Goal: Task Accomplishment & Management: Manage account settings

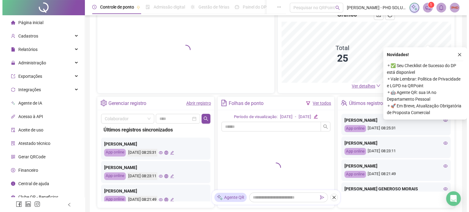
scroll to position [96, 0]
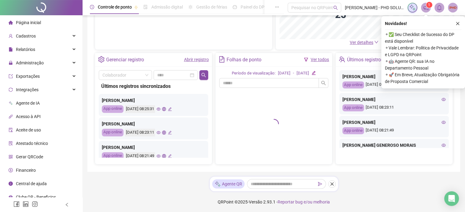
click at [35, 156] on span "Gerar QRCode" at bounding box center [29, 157] width 27 height 5
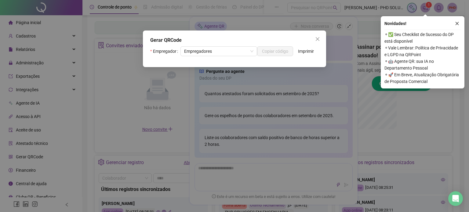
scroll to position [186, 0]
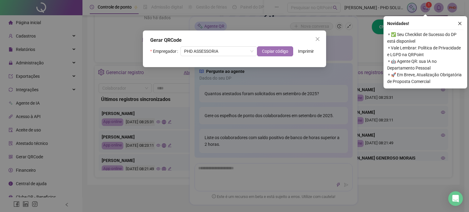
click at [281, 51] on span "Copiar código" at bounding box center [275, 51] width 26 height 7
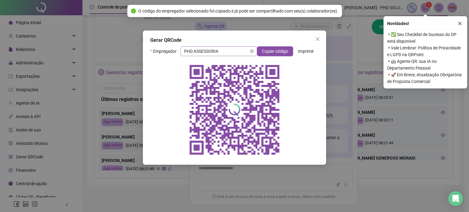
click at [249, 51] on span "PHD ASSESSORIA" at bounding box center [218, 51] width 69 height 9
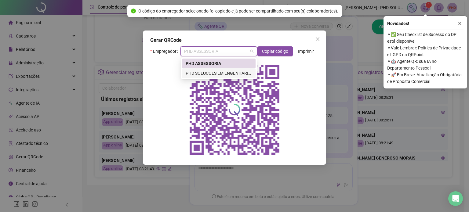
click at [217, 74] on div "PHD SOLUCOES EM ENGENHARIA LTDA" at bounding box center [219, 73] width 66 height 7
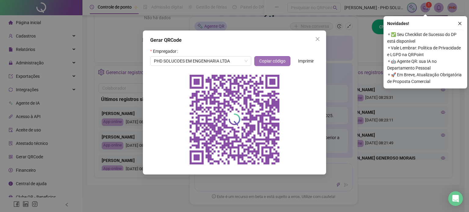
click at [261, 61] on span "Copiar código" at bounding box center [272, 61] width 26 height 7
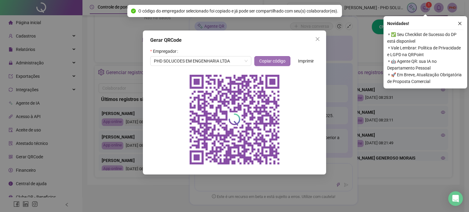
click at [266, 62] on span "Copiar código" at bounding box center [272, 61] width 26 height 7
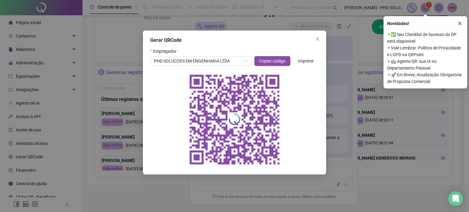
click at [317, 38] on icon "close" at bounding box center [317, 39] width 5 height 5
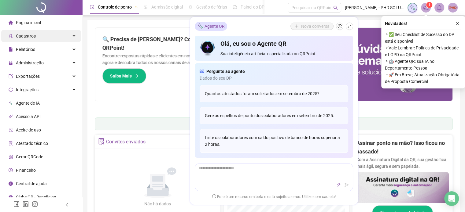
click at [28, 35] on span "Cadastros" at bounding box center [26, 36] width 20 height 5
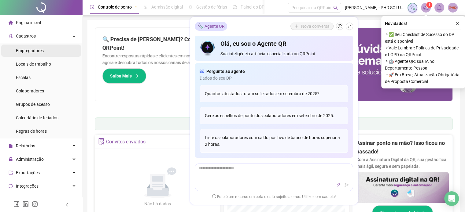
click at [26, 50] on span "Empregadores" at bounding box center [30, 50] width 28 height 5
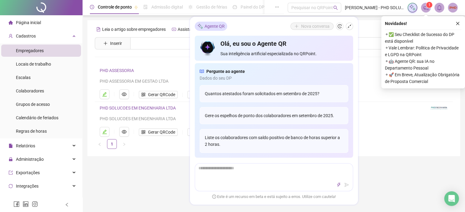
click at [135, 110] on link "PHD SOLUCOES EM ENGENHARIA LTDA" at bounding box center [138, 108] width 76 height 5
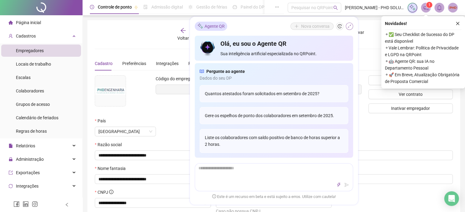
click at [350, 26] on icon "shrink" at bounding box center [349, 26] width 4 height 4
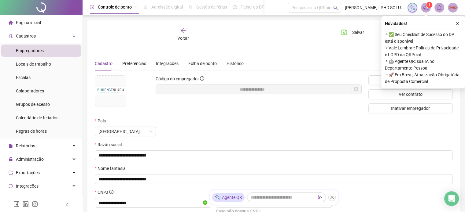
drag, startPoint x: 459, startPoint y: 23, endPoint x: 435, endPoint y: 28, distance: 24.4
click at [458, 23] on icon "close" at bounding box center [457, 23] width 4 height 4
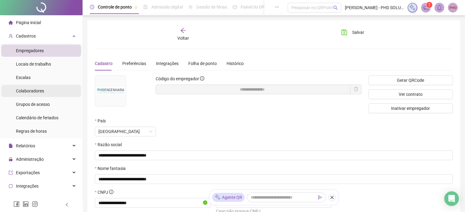
click at [26, 89] on span "Colaboradores" at bounding box center [30, 91] width 28 height 5
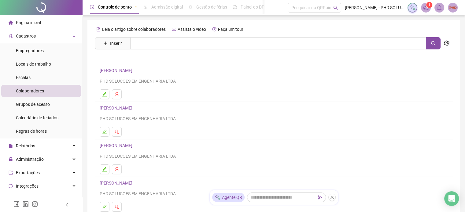
click at [112, 107] on link "[PERSON_NAME]" at bounding box center [117, 108] width 35 height 5
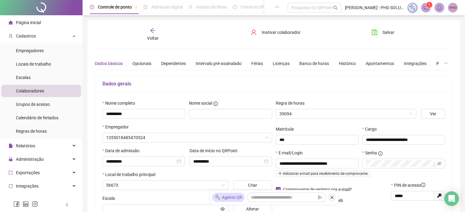
type input "**********"
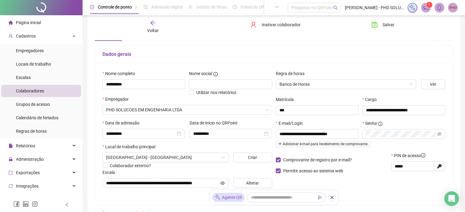
scroll to position [61, 0]
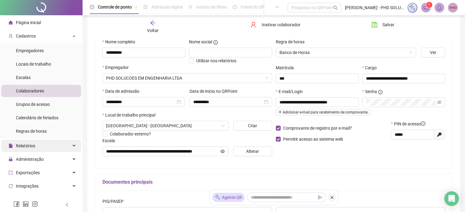
click at [41, 146] on div "Relatórios" at bounding box center [41, 146] width 80 height 12
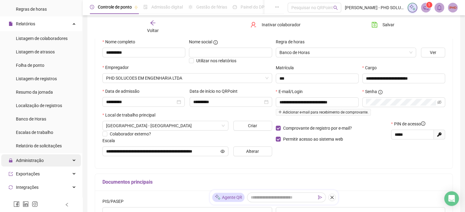
scroll to position [183, 0]
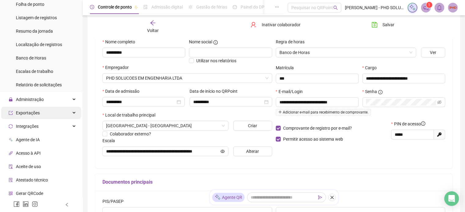
click at [59, 112] on div "Exportações" at bounding box center [41, 113] width 80 height 12
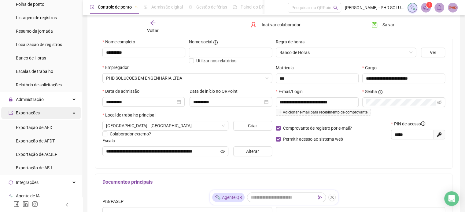
click at [59, 112] on div "Exportações" at bounding box center [41, 113] width 80 height 12
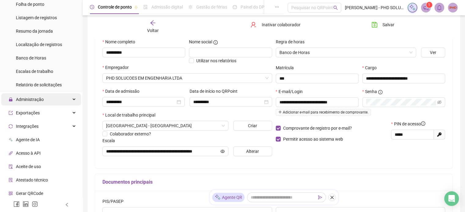
click at [44, 102] on div "Administração" at bounding box center [41, 99] width 80 height 12
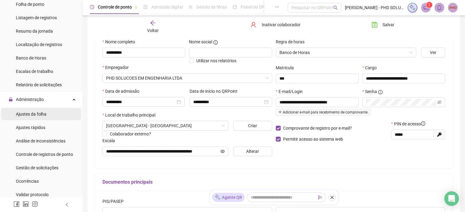
click at [42, 117] on span "Ajustes da folha" at bounding box center [31, 114] width 31 height 5
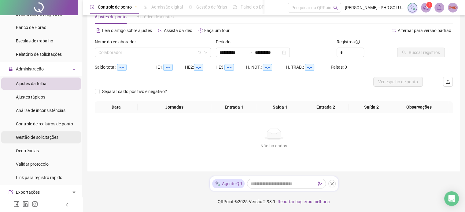
scroll to position [244, 0]
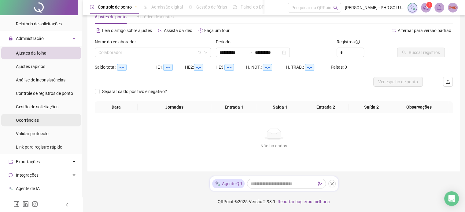
click at [38, 119] on li "Ocorrências" at bounding box center [41, 120] width 80 height 12
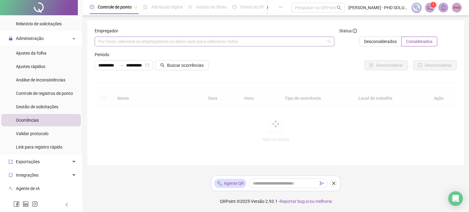
click at [134, 44] on div "Por favor, selecione os empregadores ou deixe vazio para selecionar todos" at bounding box center [215, 42] width 240 height 10
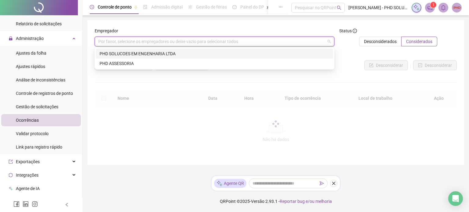
click at [127, 54] on div "PHD SOLUCOES EM ENGENHARIA LTDA" at bounding box center [215, 53] width 230 height 7
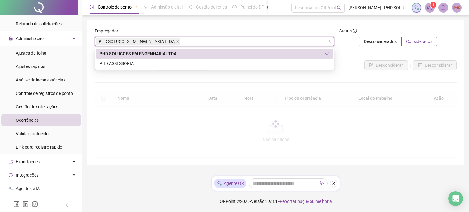
click at [170, 52] on div "PHD SOLUCOES EM ENGENHARIA LTDA" at bounding box center [213, 53] width 226 height 7
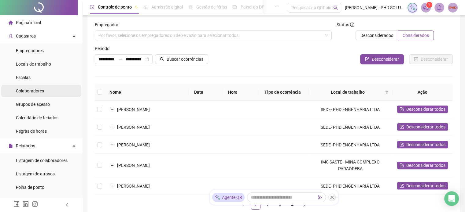
click at [31, 92] on span "Colaboradores" at bounding box center [30, 91] width 28 height 5
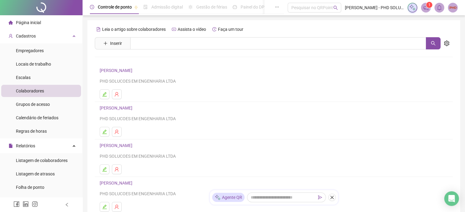
click at [114, 106] on link "[PERSON_NAME]" at bounding box center [117, 108] width 35 height 5
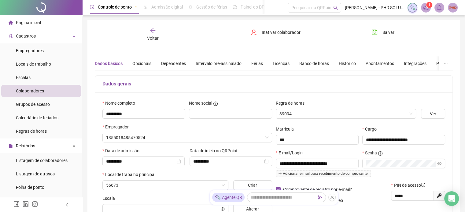
type input "**********"
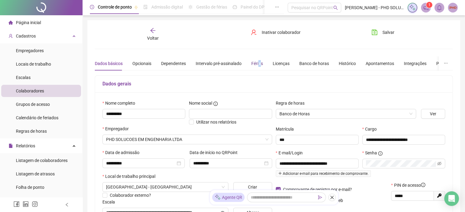
click at [258, 64] on div "Férias" at bounding box center [257, 63] width 12 height 7
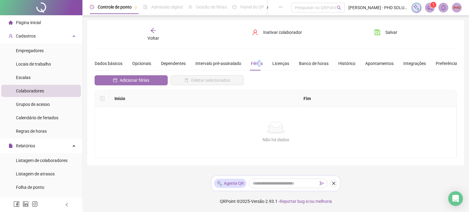
click at [142, 75] on button "Adicionar férias" at bounding box center [131, 80] width 73 height 10
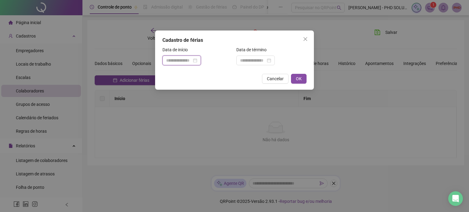
click at [192, 59] on input at bounding box center [179, 60] width 26 height 7
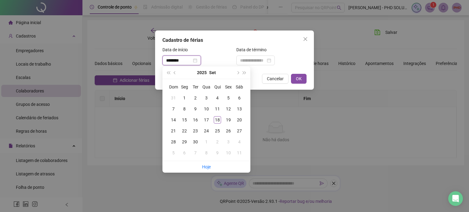
type input "********"
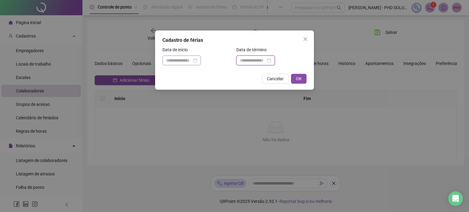
click at [201, 57] on div at bounding box center [181, 61] width 38 height 10
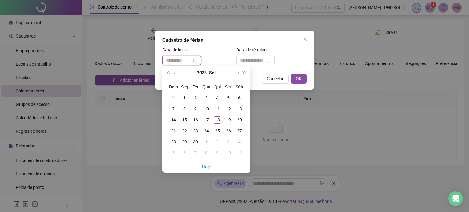
type input "**********"
click at [183, 132] on div "22" at bounding box center [184, 130] width 7 height 7
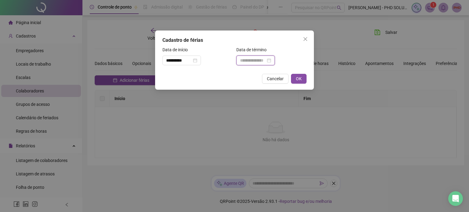
click at [247, 60] on input at bounding box center [253, 60] width 26 height 7
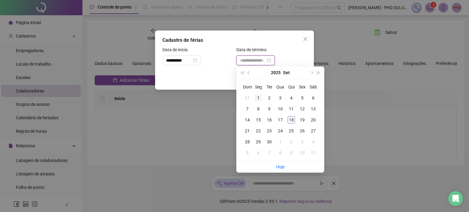
type input "**********"
click at [259, 98] on div "1" at bounding box center [258, 97] width 7 height 7
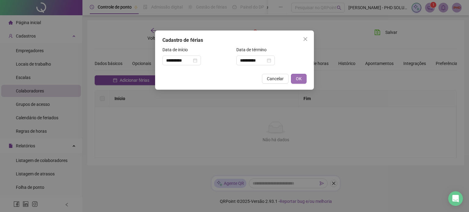
click at [296, 79] on button "OK" at bounding box center [299, 79] width 16 height 10
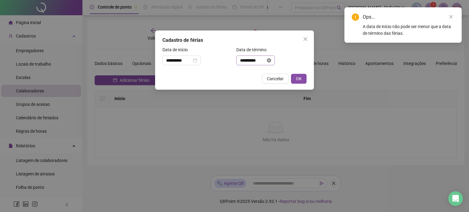
click at [271, 58] on icon "close-circle" at bounding box center [269, 60] width 4 height 4
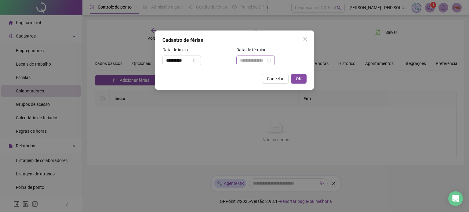
click at [271, 60] on div at bounding box center [255, 60] width 31 height 7
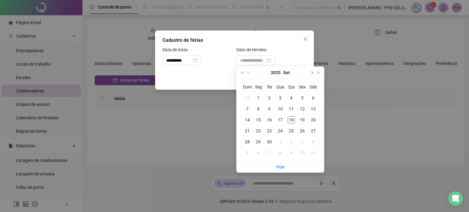
click at [313, 72] on button "next-year" at bounding box center [311, 73] width 7 height 12
type input "**********"
click at [280, 98] on div "1" at bounding box center [280, 97] width 7 height 7
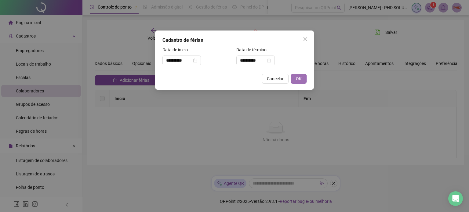
click at [298, 79] on span "OK" at bounding box center [299, 78] width 6 height 7
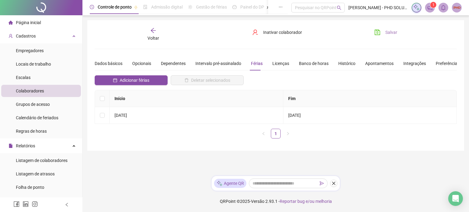
click at [382, 32] on button "Salvar" at bounding box center [386, 32] width 32 height 10
click at [382, 31] on button "Salvar" at bounding box center [386, 32] width 32 height 10
click at [155, 31] on icon "arrow-left" at bounding box center [153, 30] width 6 height 6
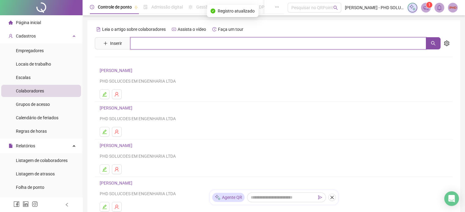
click at [148, 44] on input "text" at bounding box center [278, 43] width 296 height 12
click at [429, 42] on button "button" at bounding box center [432, 43] width 15 height 12
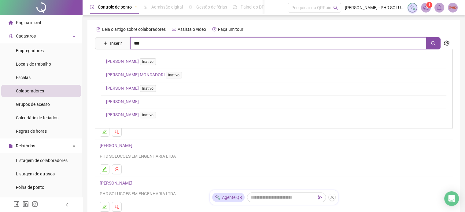
type input "***"
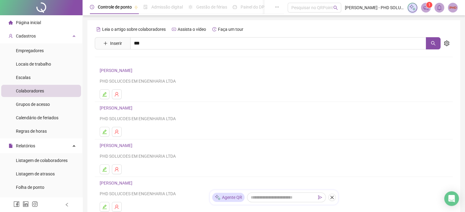
click at [139, 99] on link "[PERSON_NAME]" at bounding box center [122, 101] width 33 height 5
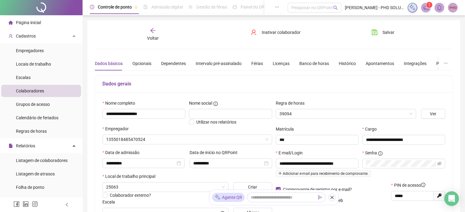
type input "**********"
click at [253, 61] on div "Férias" at bounding box center [257, 63] width 12 height 7
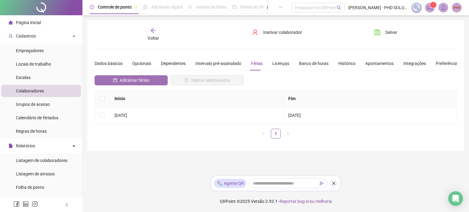
click at [115, 78] on icon "calendar" at bounding box center [115, 80] width 4 height 4
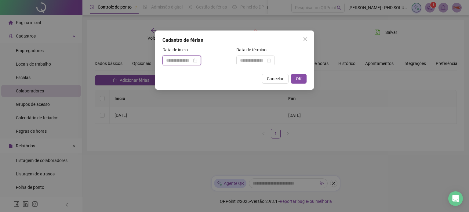
click at [171, 61] on input at bounding box center [179, 60] width 26 height 7
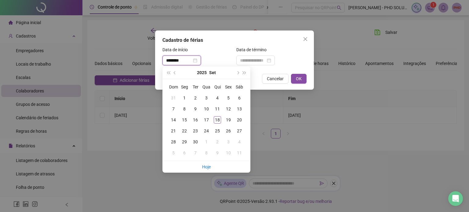
type input "********"
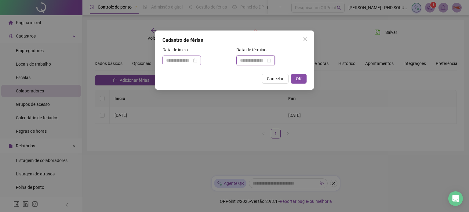
click at [197, 60] on div at bounding box center [181, 60] width 31 height 7
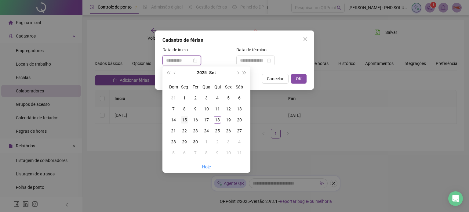
type input "**********"
click at [183, 119] on div "15" at bounding box center [184, 119] width 7 height 7
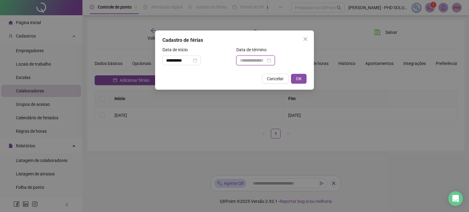
click at [254, 61] on input at bounding box center [253, 60] width 26 height 7
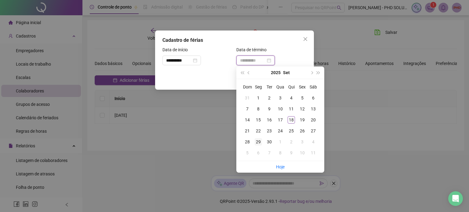
type input "**********"
click at [259, 139] on div "29" at bounding box center [258, 141] width 7 height 7
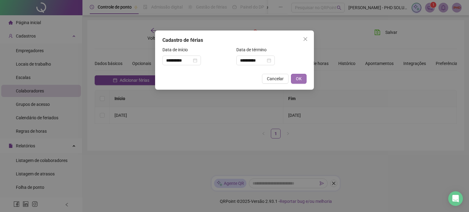
click at [300, 80] on span "OK" at bounding box center [299, 78] width 6 height 7
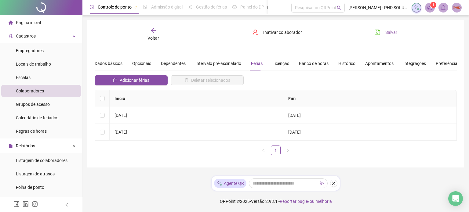
click at [392, 31] on span "Salvar" at bounding box center [391, 32] width 12 height 7
click at [152, 32] on icon "arrow-left" at bounding box center [153, 30] width 6 height 6
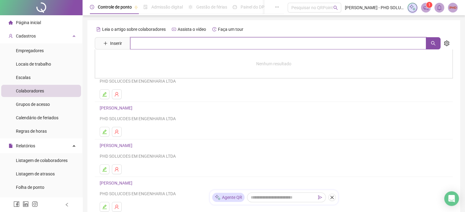
click at [149, 46] on input "text" at bounding box center [278, 43] width 296 height 12
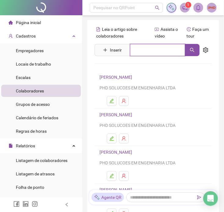
click at [148, 46] on input "text" at bounding box center [157, 50] width 55 height 12
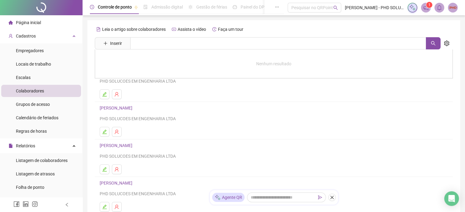
click at [130, 147] on link "[PERSON_NAME]" at bounding box center [117, 145] width 35 height 5
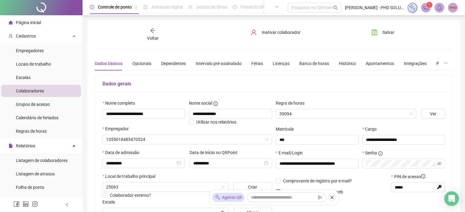
type input "**********"
click at [252, 65] on div "Férias" at bounding box center [257, 63] width 12 height 7
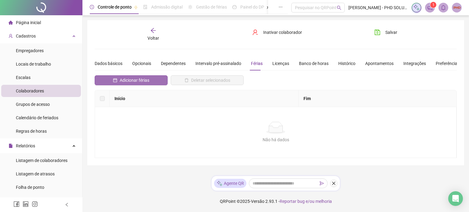
click at [133, 78] on span "Adicionar férias" at bounding box center [135, 80] width 30 height 7
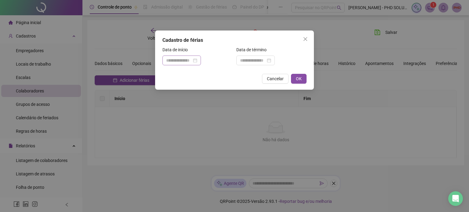
click at [197, 61] on div at bounding box center [181, 60] width 31 height 7
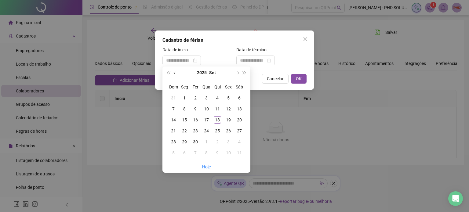
click at [175, 72] on span "prev-year" at bounding box center [175, 72] width 3 height 3
type input "**********"
click at [183, 140] on div "25" at bounding box center [184, 141] width 7 height 7
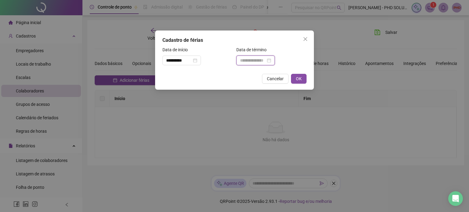
click at [246, 62] on input at bounding box center [253, 60] width 26 height 7
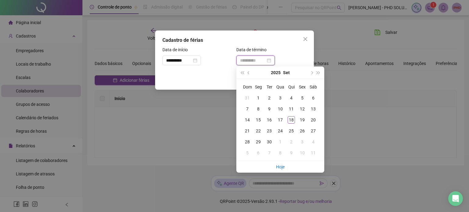
type input "**********"
click at [247, 107] on div "7" at bounding box center [247, 108] width 7 height 7
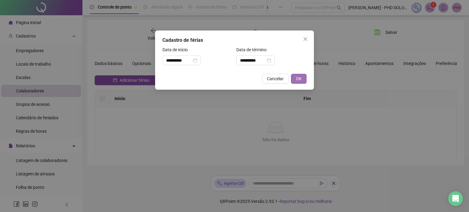
click at [299, 77] on span "OK" at bounding box center [299, 78] width 6 height 7
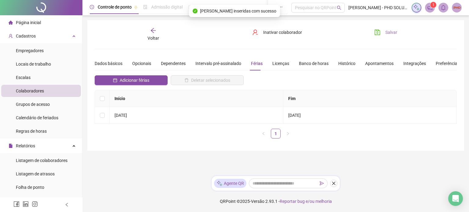
click at [382, 31] on button "Salvar" at bounding box center [386, 32] width 32 height 10
click at [154, 33] on icon "arrow-left" at bounding box center [153, 30] width 5 height 5
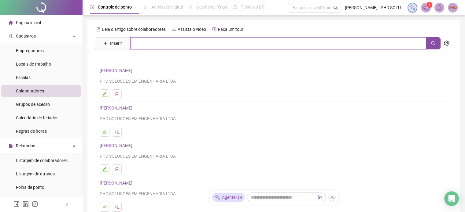
click at [151, 44] on input "text" at bounding box center [278, 43] width 296 height 12
click at [434, 41] on icon "search" at bounding box center [432, 43] width 5 height 5
type input "**********"
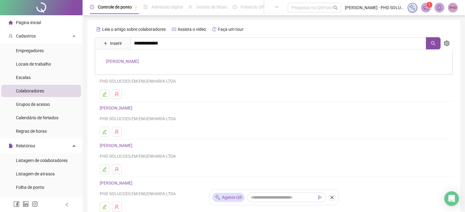
click at [139, 63] on link "[PERSON_NAME]" at bounding box center [122, 61] width 33 height 5
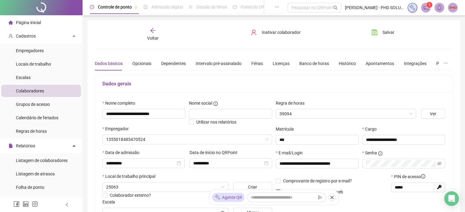
type input "**********"
click at [256, 63] on div "Férias" at bounding box center [257, 63] width 12 height 7
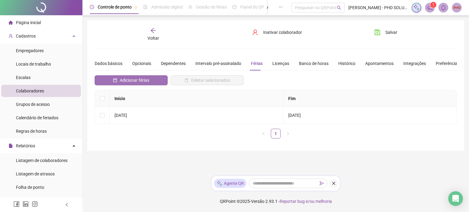
click at [120, 80] on span "Adicionar férias" at bounding box center [135, 80] width 30 height 7
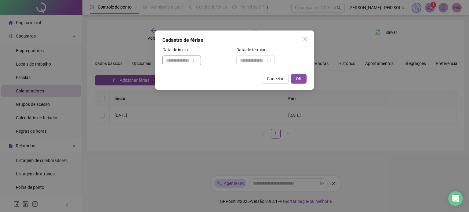
click at [197, 60] on div at bounding box center [181, 60] width 31 height 7
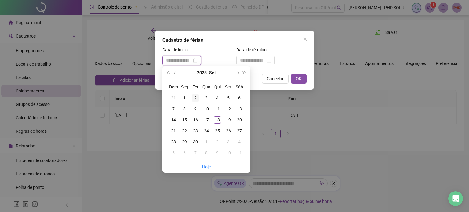
type input "**********"
click at [184, 118] on div "15" at bounding box center [184, 119] width 7 height 7
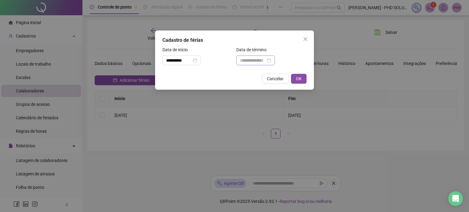
click at [271, 58] on div at bounding box center [255, 60] width 31 height 7
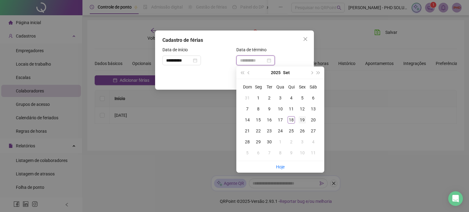
type input "**********"
click at [304, 119] on div "19" at bounding box center [302, 119] width 7 height 7
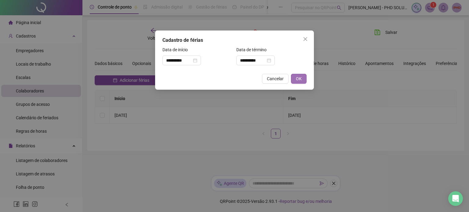
click at [299, 81] on span "OK" at bounding box center [299, 78] width 6 height 7
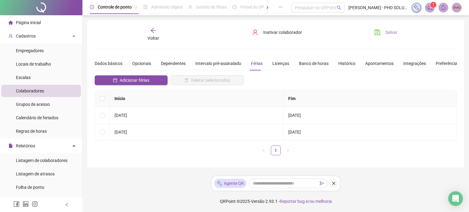
click at [384, 32] on button "Salvar" at bounding box center [386, 32] width 32 height 10
click at [151, 35] on div "Voltar" at bounding box center [153, 34] width 56 height 14
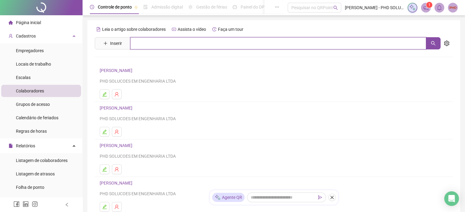
click at [186, 41] on input "text" at bounding box center [278, 43] width 296 height 12
click at [434, 44] on icon "search" at bounding box center [432, 43] width 5 height 5
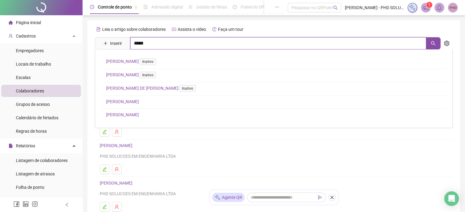
type input "*****"
click at [139, 102] on link "[PERSON_NAME]" at bounding box center [122, 101] width 33 height 5
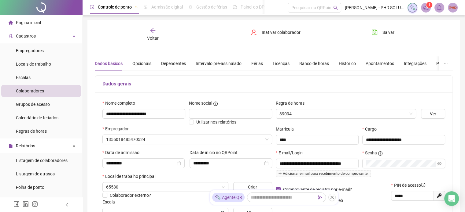
type input "**********"
click at [256, 64] on div "Férias" at bounding box center [257, 63] width 12 height 7
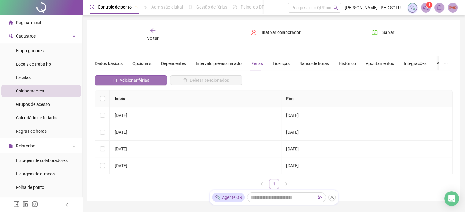
click at [143, 80] on span "Adicionar férias" at bounding box center [134, 80] width 30 height 7
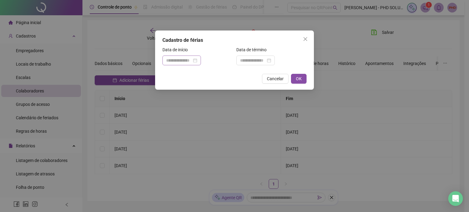
click at [197, 60] on div at bounding box center [181, 60] width 31 height 7
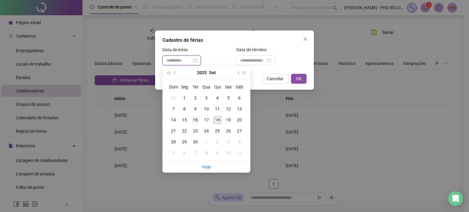
type input "**********"
click at [195, 120] on div "16" at bounding box center [195, 119] width 7 height 7
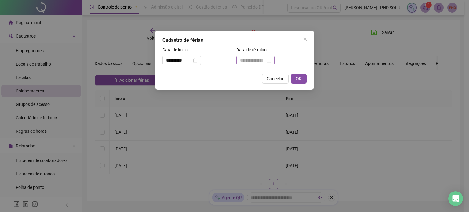
click at [271, 62] on div at bounding box center [255, 60] width 31 height 7
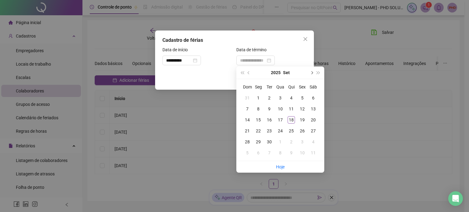
click at [312, 74] on button "next-year" at bounding box center [311, 73] width 7 height 12
type input "**********"
click at [305, 96] on div "3" at bounding box center [302, 97] width 7 height 7
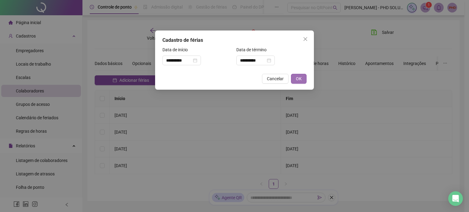
click at [293, 77] on button "OK" at bounding box center [299, 79] width 16 height 10
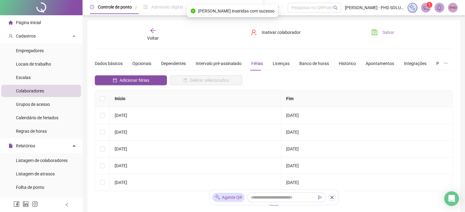
click at [378, 34] on button "Salvar" at bounding box center [383, 32] width 32 height 10
click at [183, 119] on td "15/07/2024" at bounding box center [195, 115] width 171 height 17
click at [154, 37] on span "Voltar" at bounding box center [153, 38] width 12 height 5
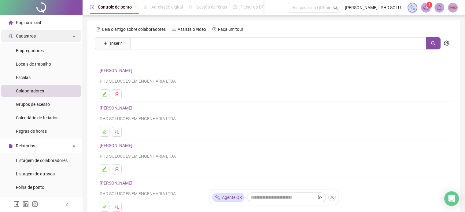
click at [68, 33] on div "Cadastros" at bounding box center [41, 36] width 80 height 12
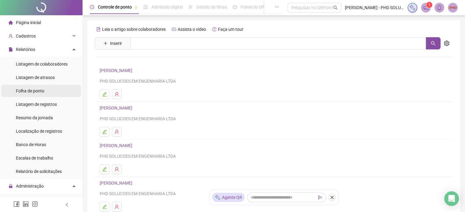
click at [42, 93] on span "Folha de ponto" at bounding box center [30, 91] width 28 height 5
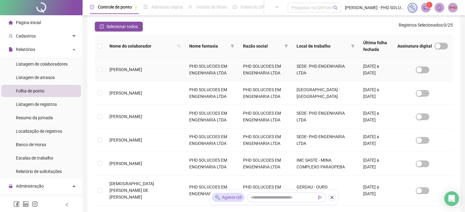
scroll to position [80, 0]
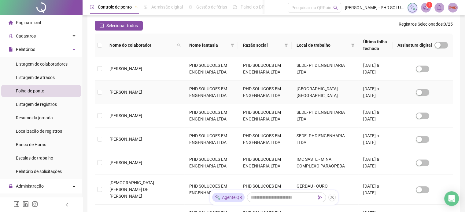
click at [103, 93] on td at bounding box center [100, 93] width 10 height 24
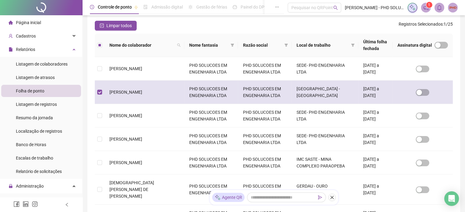
scroll to position [19, 0]
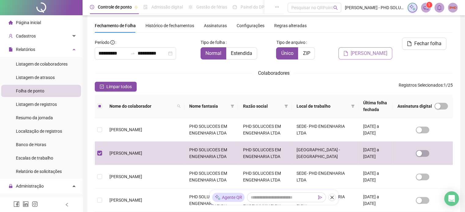
click at [360, 50] on span "[PERSON_NAME]" at bounding box center [368, 53] width 37 height 7
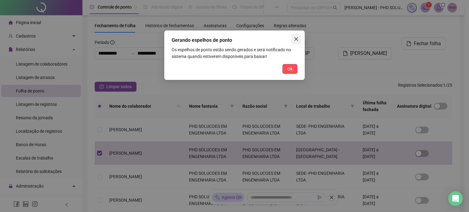
click at [297, 37] on icon "close" at bounding box center [296, 39] width 5 height 5
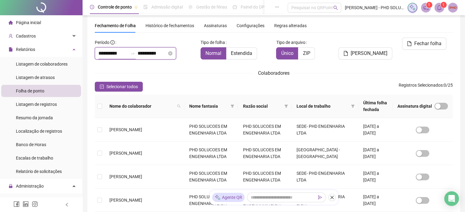
click at [128, 53] on input "**********" at bounding box center [112, 53] width 29 height 7
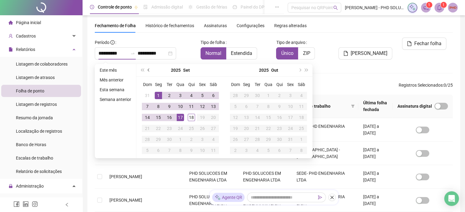
click at [148, 69] on span "prev-year" at bounding box center [149, 70] width 3 height 3
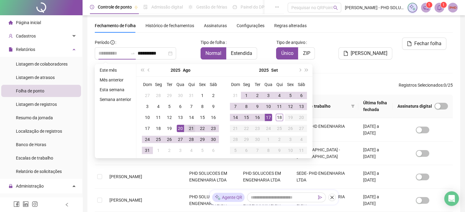
type input "**********"
click at [188, 127] on div "21" at bounding box center [191, 128] width 7 height 7
type input "**********"
click at [277, 115] on div "18" at bounding box center [279, 117] width 7 height 7
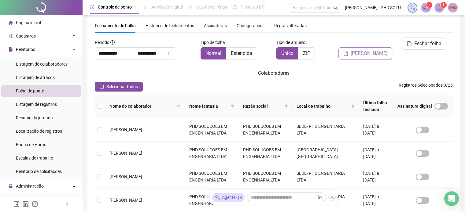
click at [373, 50] on span "[PERSON_NAME]" at bounding box center [368, 53] width 37 height 7
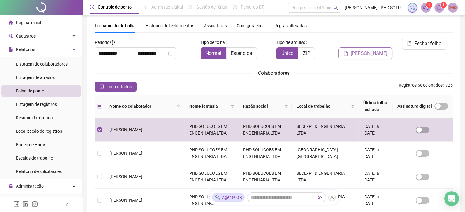
click at [360, 50] on span "[PERSON_NAME]" at bounding box center [368, 53] width 37 height 7
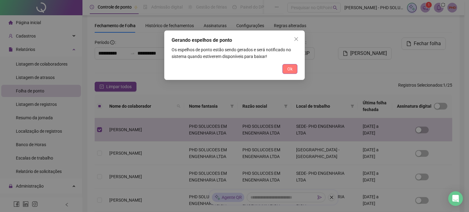
click at [291, 68] on span "Ok" at bounding box center [289, 69] width 5 height 7
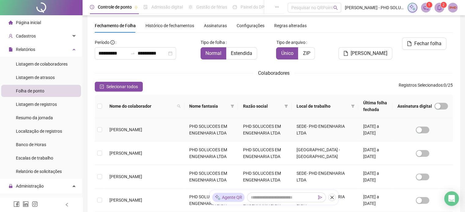
click at [123, 129] on td "[PERSON_NAME]" at bounding box center [144, 130] width 80 height 24
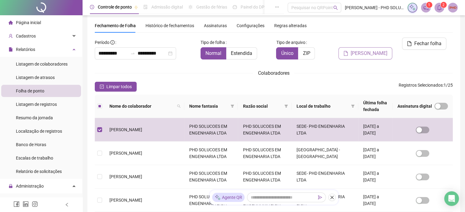
click at [373, 50] on span "[PERSON_NAME]" at bounding box center [368, 53] width 37 height 7
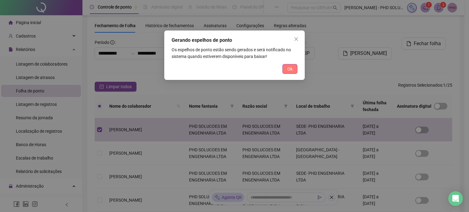
click at [291, 72] on button "Ok" at bounding box center [290, 69] width 15 height 10
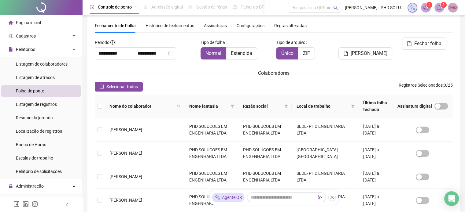
click at [439, 9] on icon "bell" at bounding box center [439, 7] width 4 height 5
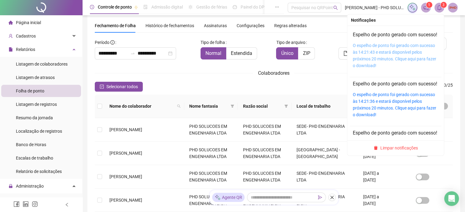
click at [396, 66] on link "O espelho de ponto foi gerado com sucesso às 14:21:43 e estará disponível pelos…" at bounding box center [393, 55] width 83 height 25
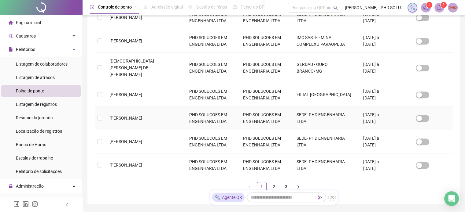
scroll to position [202, 0]
click at [126, 139] on span "[PERSON_NAME]" at bounding box center [125, 141] width 33 height 5
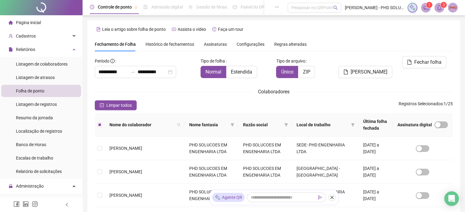
scroll to position [0, 0]
click at [364, 68] on span "[PERSON_NAME]" at bounding box center [368, 71] width 37 height 7
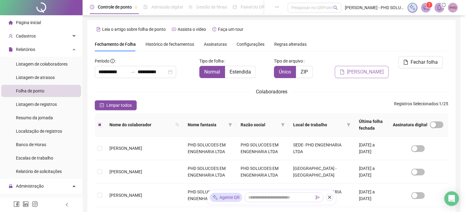
scroll to position [19, 0]
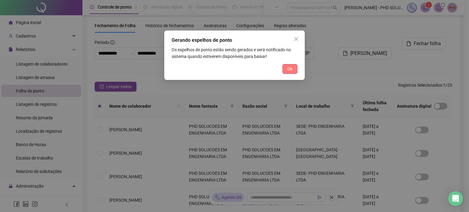
click at [294, 70] on button "Ok" at bounding box center [290, 69] width 15 height 10
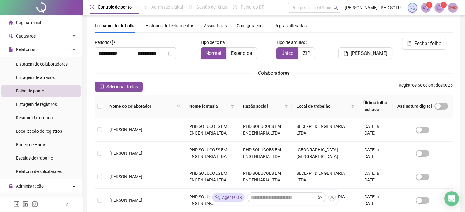
click at [438, 6] on icon "bell" at bounding box center [438, 7] width 5 height 5
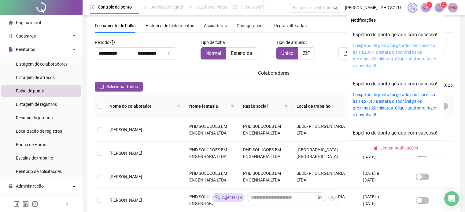
click at [392, 63] on link "O espelho de ponto foi gerado com sucesso às 14:23:17 e estará disponível pelos…" at bounding box center [393, 55] width 83 height 25
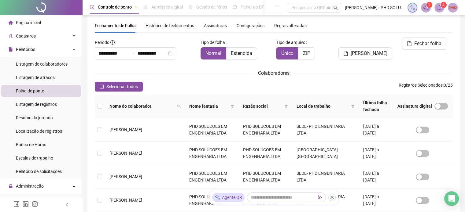
click at [435, 7] on span at bounding box center [439, 8] width 10 height 10
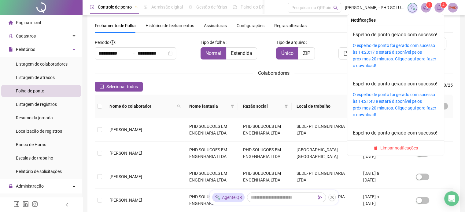
click at [440, 7] on icon "bell" at bounding box center [438, 7] width 5 height 5
click at [400, 48] on div "Espelho de ponto gerado com sucesso! O espelho de ponto foi gerado com sucesso …" at bounding box center [395, 50] width 86 height 38
click at [397, 56] on div "O espelho de ponto foi gerado com sucesso às 14:23:17 e estará disponível pelos…" at bounding box center [395, 55] width 86 height 27
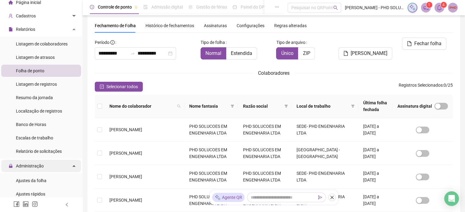
scroll to position [31, 0]
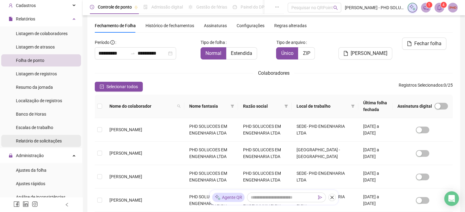
click at [36, 142] on span "Relatório de solicitações" at bounding box center [39, 141] width 46 height 5
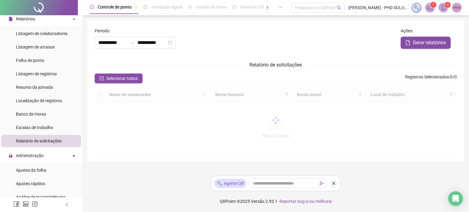
type input "**********"
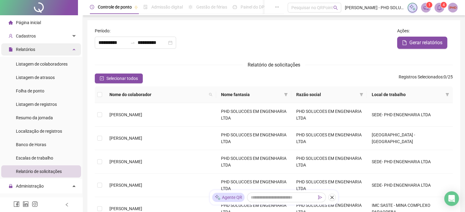
click at [67, 47] on div "Relatórios" at bounding box center [41, 49] width 80 height 12
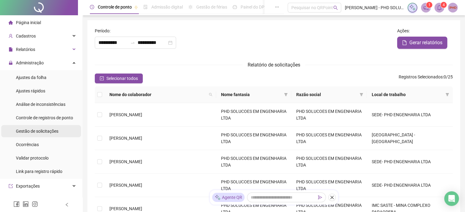
click at [39, 133] on span "Gestão de solicitações" at bounding box center [37, 131] width 42 height 5
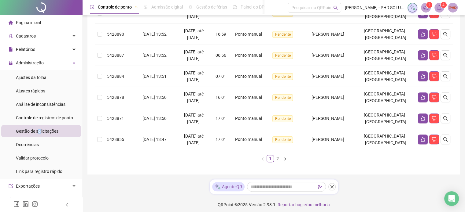
scroll to position [203, 0]
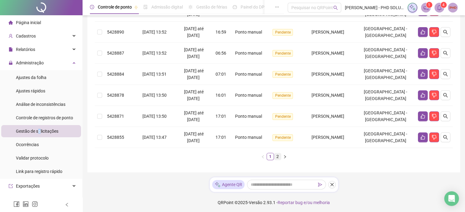
click at [275, 155] on link "2" at bounding box center [277, 156] width 7 height 7
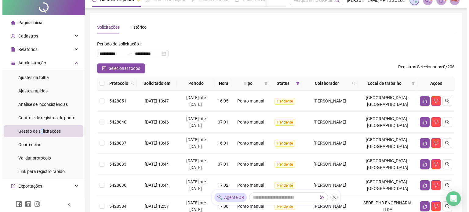
scroll to position [0, 0]
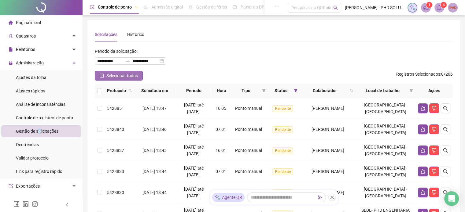
click at [100, 75] on icon "check-square" at bounding box center [102, 76] width 4 height 4
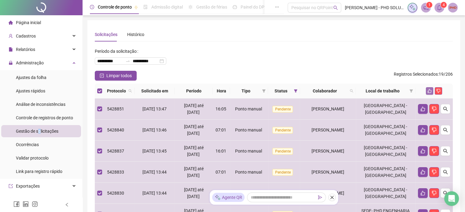
click at [427, 90] on icon "like" at bounding box center [429, 91] width 4 height 4
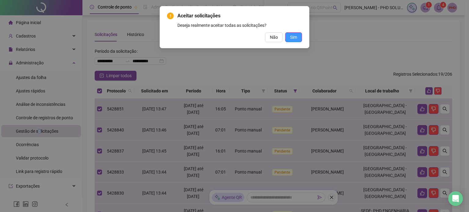
click at [290, 38] on span "Sim" at bounding box center [293, 37] width 7 height 7
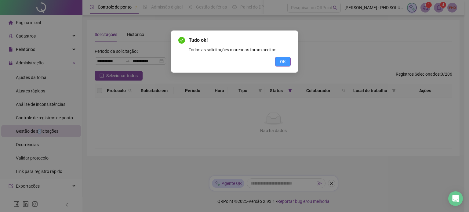
click at [281, 61] on span "OK" at bounding box center [283, 61] width 6 height 7
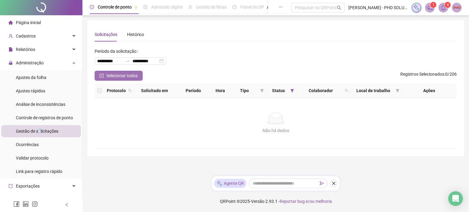
click at [123, 74] on span "Selecionar todos" at bounding box center [121, 75] width 31 height 7
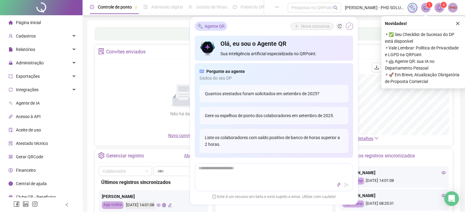
click at [348, 26] on icon "shrink" at bounding box center [349, 26] width 4 height 4
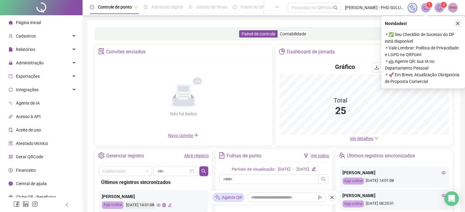
click at [458, 25] on icon "close" at bounding box center [457, 23] width 4 height 4
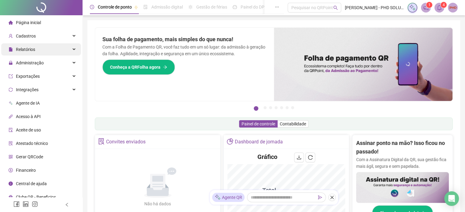
click at [29, 49] on span "Relatórios" at bounding box center [25, 49] width 19 height 5
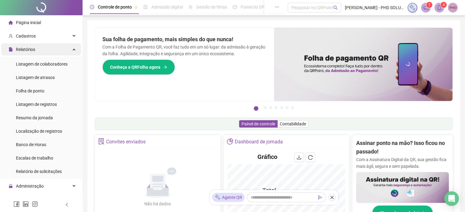
click at [34, 51] on span "Relatórios" at bounding box center [25, 49] width 19 height 5
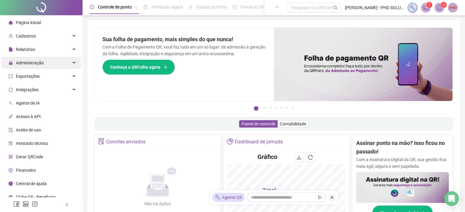
click at [31, 62] on span "Administração" at bounding box center [30, 62] width 28 height 5
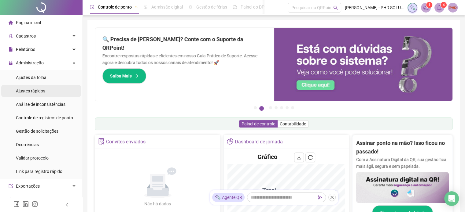
click at [41, 93] on span "Ajustes rápidos" at bounding box center [30, 91] width 29 height 5
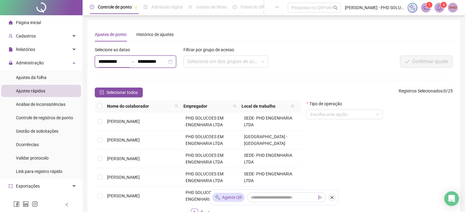
click at [116, 62] on input "**********" at bounding box center [112, 61] width 29 height 7
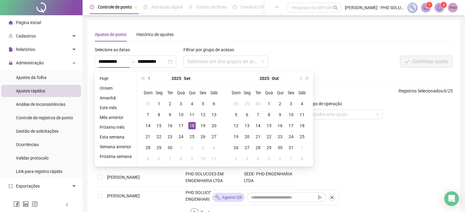
click at [148, 78] on span "prev-year" at bounding box center [149, 78] width 3 height 3
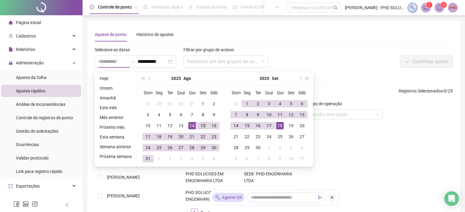
type input "**********"
click at [203, 126] on div "15" at bounding box center [202, 125] width 7 height 7
type input "**********"
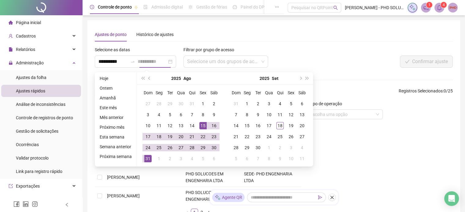
click at [149, 159] on div "31" at bounding box center [147, 158] width 7 height 7
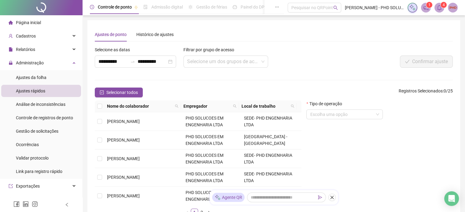
click at [380, 60] on div "Confirmar ajuste" at bounding box center [377, 62] width 149 height 12
click at [266, 66] on div "Selecione um dos grupos de acesso..." at bounding box center [225, 62] width 85 height 12
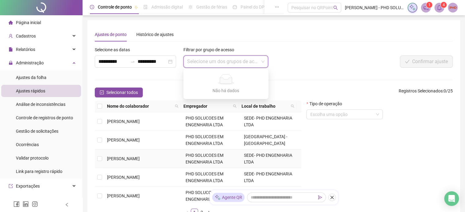
scroll to position [31, 0]
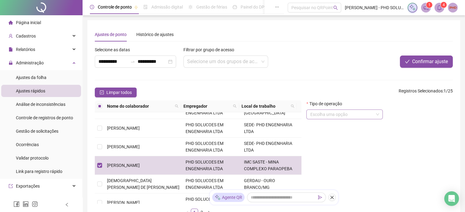
click at [363, 114] on input "search" at bounding box center [342, 114] width 64 height 9
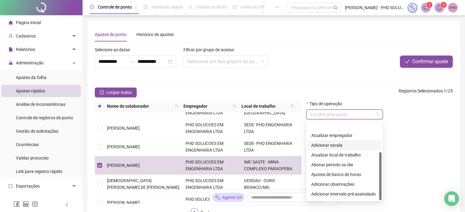
scroll to position [49, 0]
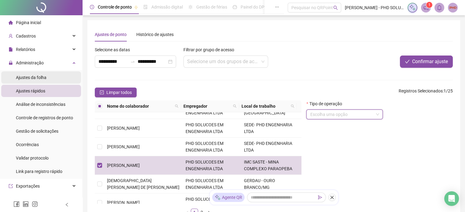
click at [31, 77] on span "Ajustes da folha" at bounding box center [31, 77] width 31 height 5
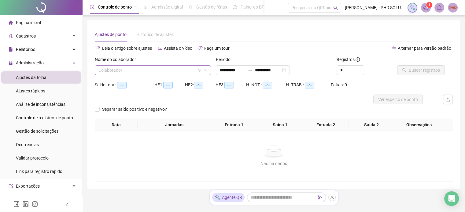
click at [110, 72] on input "search" at bounding box center [149, 70] width 103 height 9
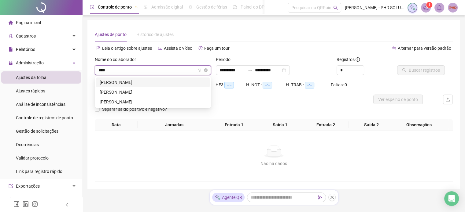
type input "*****"
click at [121, 82] on div "[PERSON_NAME]" at bounding box center [153, 82] width 106 height 7
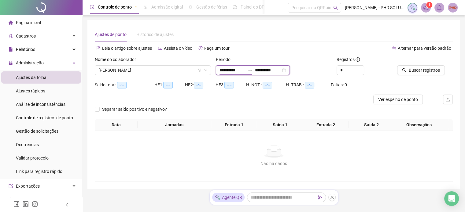
click at [240, 70] on input "**********" at bounding box center [232, 70] width 26 height 7
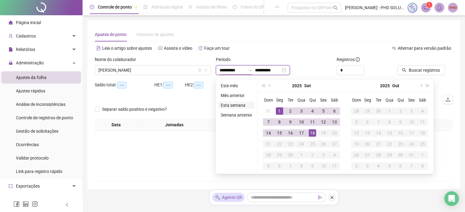
type input "**********"
click at [270, 86] on span "prev-year" at bounding box center [269, 85] width 3 height 3
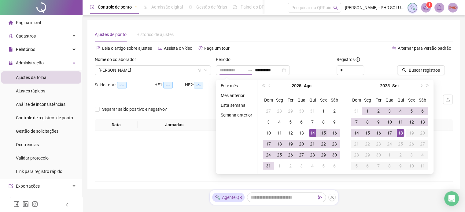
type input "**********"
click at [321, 131] on div "15" at bounding box center [322, 133] width 7 height 7
click at [321, 133] on div "15" at bounding box center [322, 133] width 7 height 7
type input "**********"
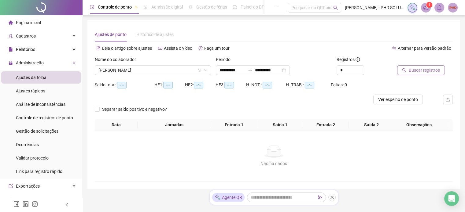
click at [411, 69] on span "Buscar registros" at bounding box center [423, 70] width 31 height 7
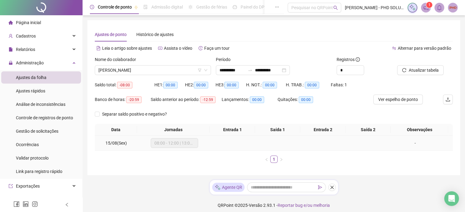
click at [175, 146] on span "08:00 - 12:00 | 13:00 - 17:00" at bounding box center [174, 143] width 40 height 9
click at [27, 79] on span "Ajustes da folha" at bounding box center [31, 77] width 31 height 5
click at [35, 52] on div "Relatórios" at bounding box center [41, 49] width 80 height 12
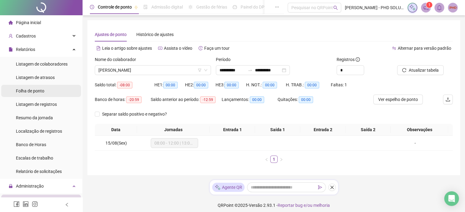
click at [36, 89] on span "Folha de ponto" at bounding box center [30, 91] width 28 height 5
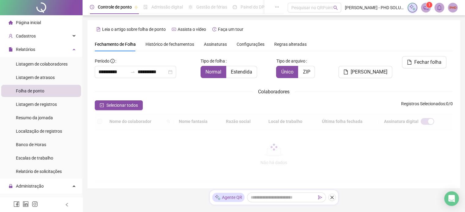
scroll to position [19, 0]
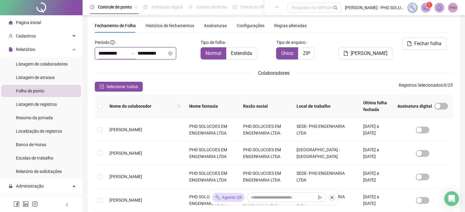
click at [122, 55] on input "**********" at bounding box center [112, 53] width 29 height 7
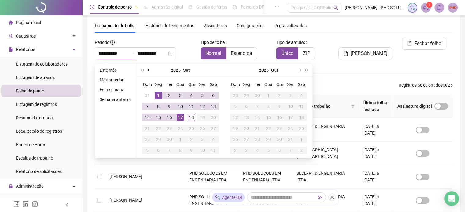
click at [151, 69] on button "prev-year" at bounding box center [148, 70] width 7 height 12
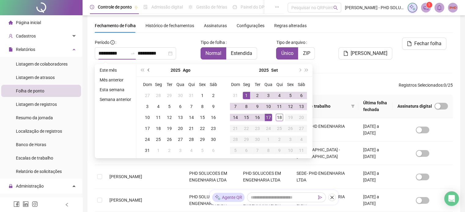
click at [149, 70] on span "prev-year" at bounding box center [149, 70] width 3 height 3
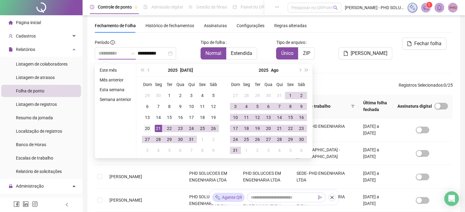
type input "**********"
click at [150, 127] on div "20" at bounding box center [147, 128] width 7 height 7
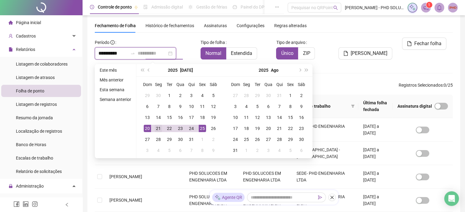
type input "**********"
click at [158, 127] on div "21" at bounding box center [158, 128] width 7 height 7
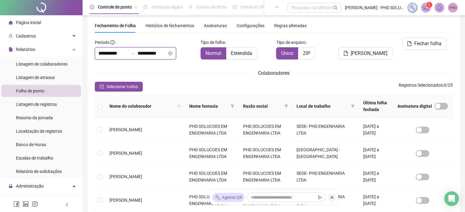
click at [117, 52] on input "**********" at bounding box center [112, 53] width 29 height 7
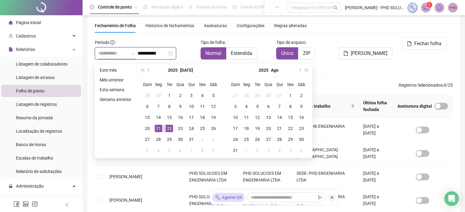
type input "**********"
click at [158, 129] on div "21" at bounding box center [158, 128] width 7 height 7
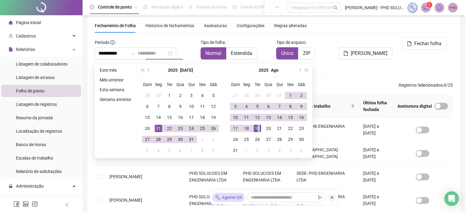
drag, startPoint x: 255, startPoint y: 128, endPoint x: 262, endPoint y: 126, distance: 7.1
click at [261, 125] on td "19" at bounding box center [257, 128] width 11 height 11
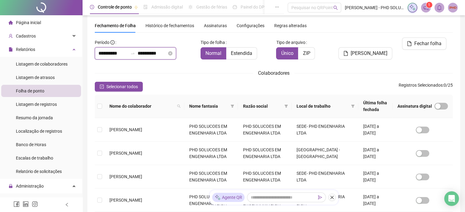
click at [160, 55] on input "**********" at bounding box center [151, 53] width 29 height 7
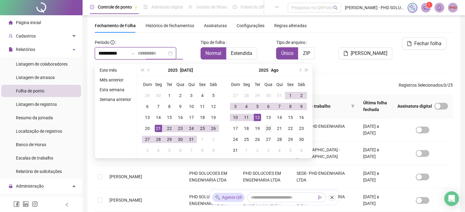
type input "**********"
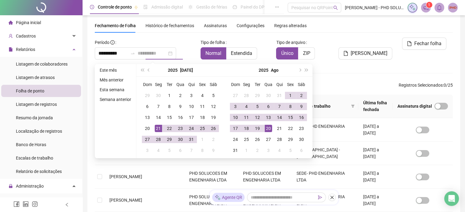
click at [268, 129] on div "20" at bounding box center [268, 128] width 7 height 7
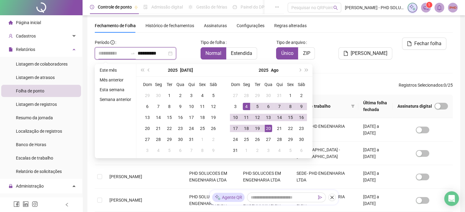
type input "**********"
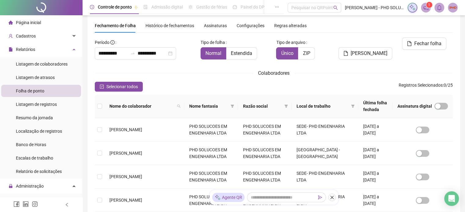
click at [362, 61] on div "[PERSON_NAME]" at bounding box center [364, 51] width 60 height 27
click at [170, 64] on div "**********" at bounding box center [145, 51] width 106 height 27
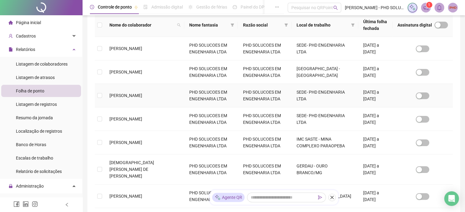
scroll to position [110, 0]
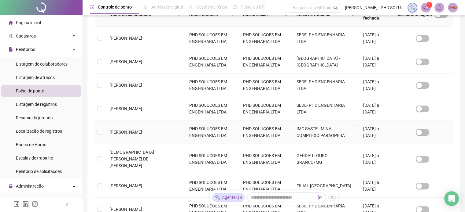
click at [142, 130] on span "[PERSON_NAME]" at bounding box center [125, 132] width 33 height 5
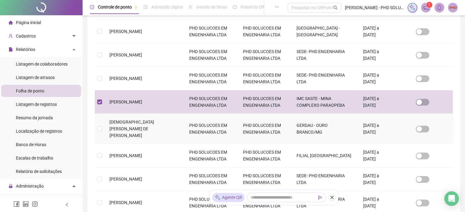
scroll to position [141, 0]
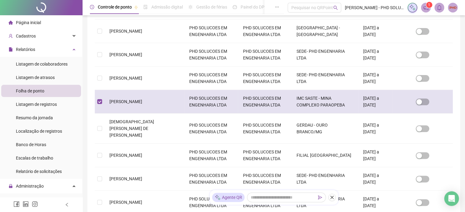
click at [338, 104] on td "IMC SASTE - MINA COMPLEXO PARAOPEBA" at bounding box center [324, 102] width 67 height 24
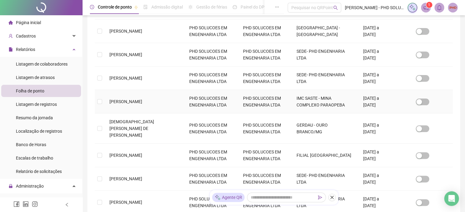
click at [184, 104] on td "PHD SOLUCOES EM ENGENHARIA LTDA" at bounding box center [211, 102] width 54 height 24
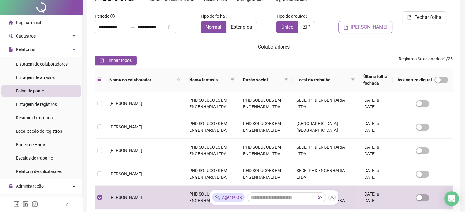
scroll to position [0, 0]
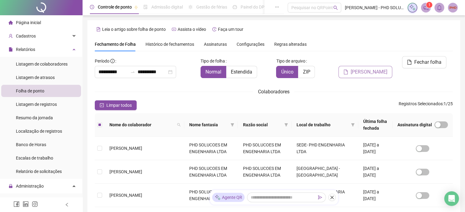
click at [368, 68] on span "[PERSON_NAME]" at bounding box center [368, 71] width 37 height 7
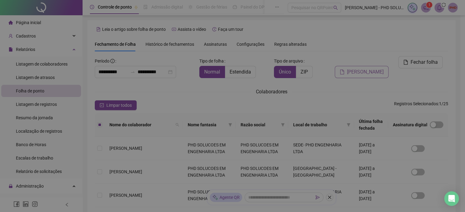
scroll to position [19, 0]
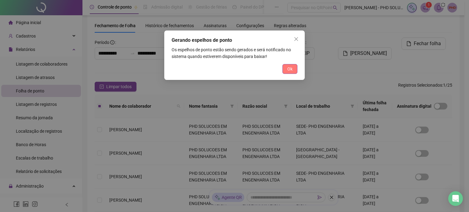
click at [287, 71] on button "Ok" at bounding box center [290, 69] width 15 height 10
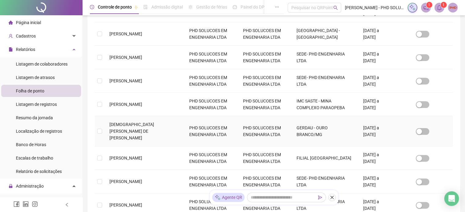
scroll to position [110, 0]
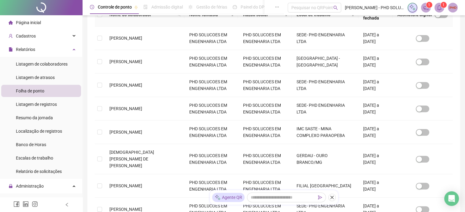
click at [436, 10] on span at bounding box center [439, 8] width 10 height 10
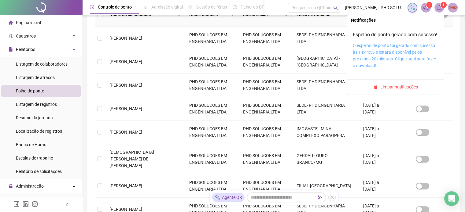
click at [373, 59] on link "O espelho de ponto foi gerado com sucesso às 14:44:56 e estará disponível pelos…" at bounding box center [393, 55] width 83 height 25
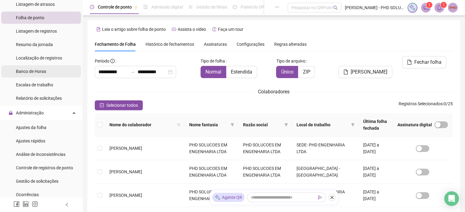
scroll to position [92, 0]
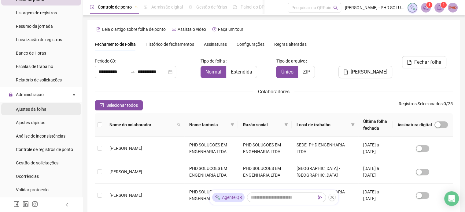
click at [34, 111] on span "Ajustes da folha" at bounding box center [31, 109] width 31 height 5
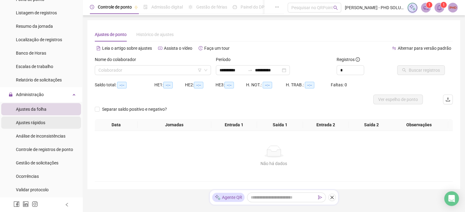
click at [39, 122] on span "Ajustes rápidos" at bounding box center [30, 122] width 29 height 5
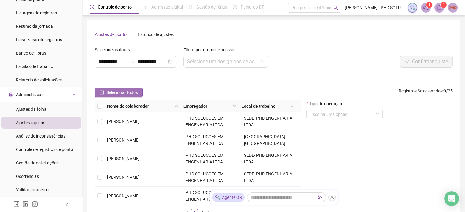
click at [101, 91] on icon "check-square" at bounding box center [102, 92] width 4 height 4
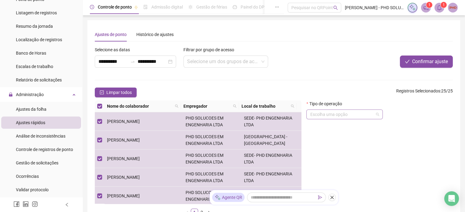
click at [323, 114] on input "search" at bounding box center [342, 114] width 64 height 9
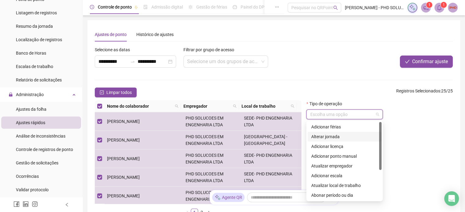
scroll to position [31, 0]
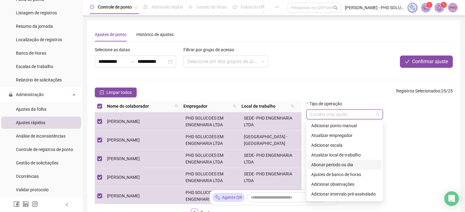
click at [352, 163] on div "Abonar período ou dia" at bounding box center [344, 165] width 67 height 7
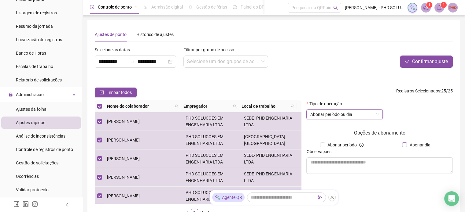
click at [407, 145] on span "Abonar dia" at bounding box center [420, 145] width 26 height 7
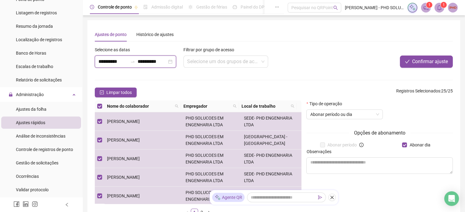
click at [106, 62] on input "**********" at bounding box center [112, 61] width 29 height 7
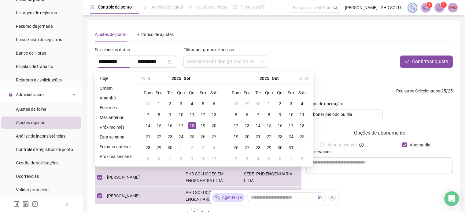
click at [149, 79] on button "prev-year" at bounding box center [149, 78] width 7 height 12
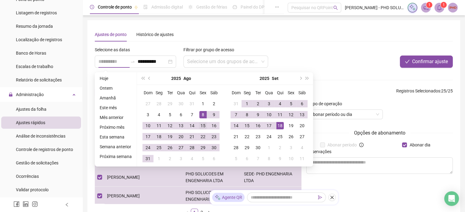
type input "**********"
click at [202, 124] on div "15" at bounding box center [202, 125] width 7 height 7
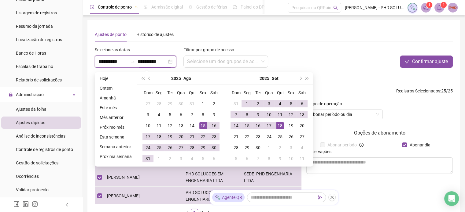
type input "**********"
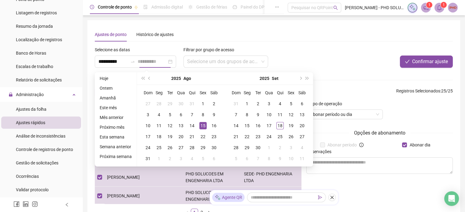
click at [199, 122] on div "15" at bounding box center [202, 125] width 7 height 7
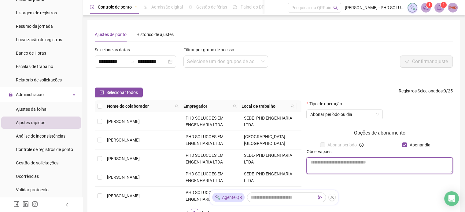
click at [343, 170] on textarea at bounding box center [379, 166] width 146 height 16
type textarea "**********"
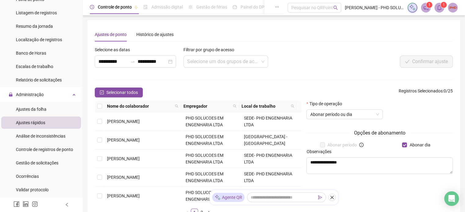
click at [364, 86] on form "**********" at bounding box center [274, 133] width 358 height 175
click at [101, 94] on icon "check-square" at bounding box center [102, 92] width 4 height 4
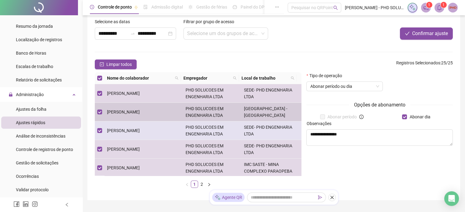
scroll to position [57, 0]
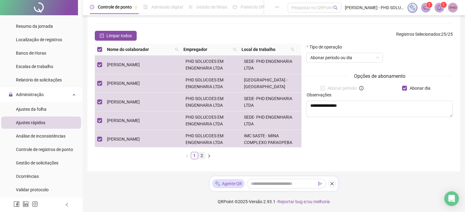
click at [203, 155] on link "2" at bounding box center [201, 155] width 7 height 7
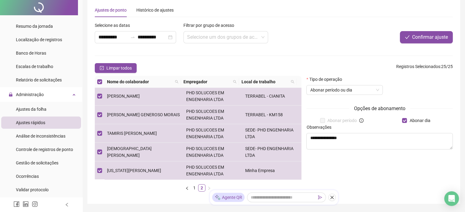
scroll to position [0, 0]
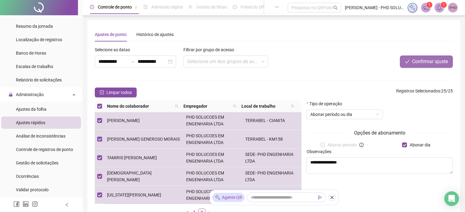
click at [417, 61] on span "Confirmar ajuste" at bounding box center [430, 61] width 36 height 7
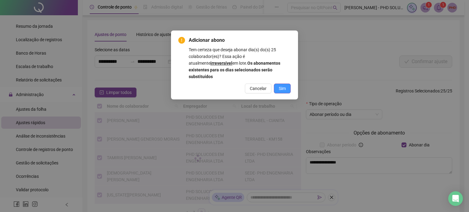
click at [284, 85] on span "Sim" at bounding box center [282, 88] width 7 height 7
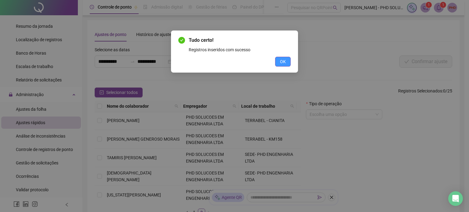
click at [277, 61] on button "OK" at bounding box center [283, 62] width 16 height 10
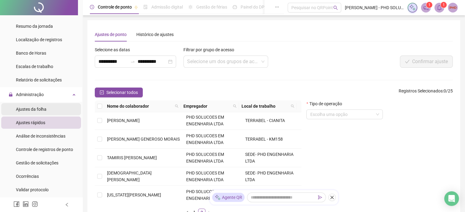
click at [33, 110] on span "Ajustes da folha" at bounding box center [31, 109] width 31 height 5
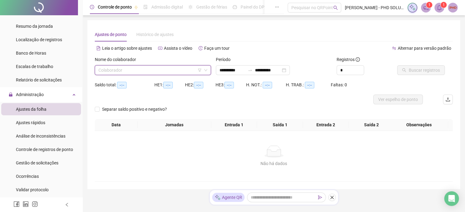
click at [144, 71] on input "search" at bounding box center [149, 70] width 103 height 9
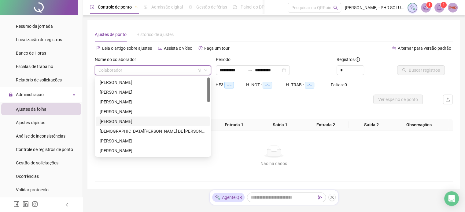
click at [129, 123] on div "[PERSON_NAME]" at bounding box center [153, 121] width 106 height 7
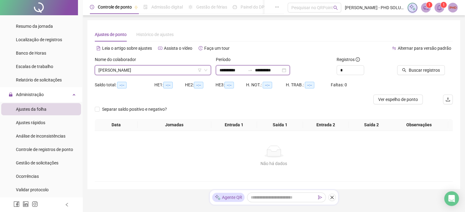
click at [226, 72] on input "**********" at bounding box center [232, 70] width 26 height 7
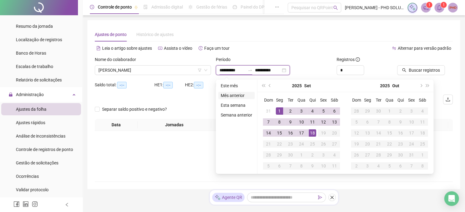
type input "**********"
click at [269, 86] on span "prev-year" at bounding box center [269, 85] width 3 height 3
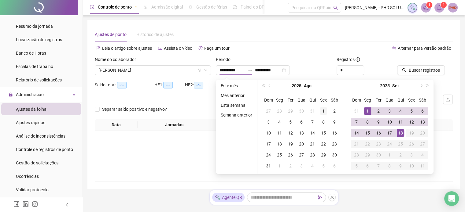
type input "**********"
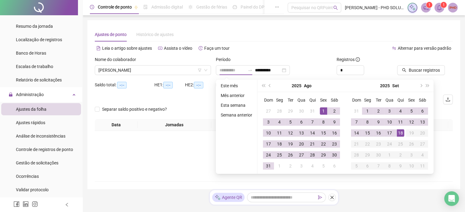
click at [321, 110] on div "1" at bounding box center [322, 111] width 7 height 7
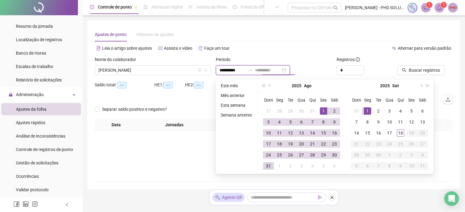
type input "**********"
click at [268, 168] on div "31" at bounding box center [268, 165] width 7 height 7
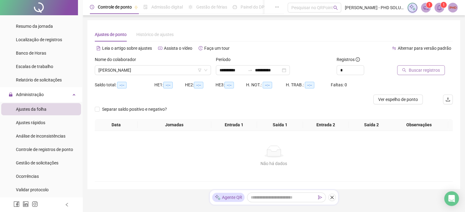
click at [426, 70] on span "Buscar registros" at bounding box center [423, 70] width 31 height 7
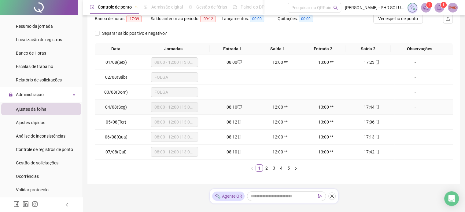
scroll to position [92, 0]
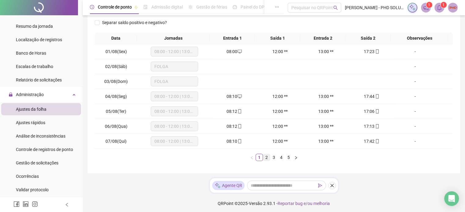
click at [267, 158] on link "2" at bounding box center [266, 157] width 7 height 7
click at [279, 158] on link "4" at bounding box center [281, 157] width 7 height 7
click at [274, 157] on link "3" at bounding box center [273, 157] width 7 height 7
click at [127, 53] on td "15/08(Sex)" at bounding box center [116, 51] width 43 height 15
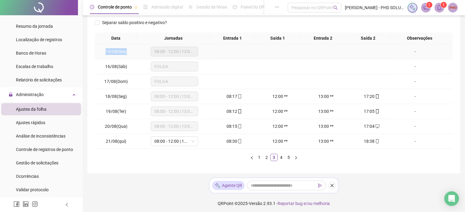
click at [127, 53] on td "15/08(Sex)" at bounding box center [116, 51] width 43 height 15
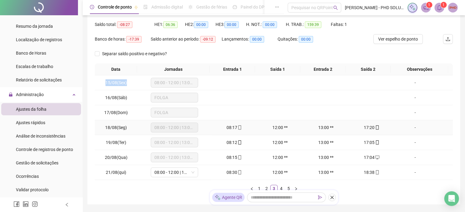
scroll to position [31, 0]
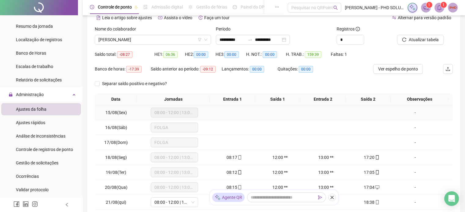
click at [231, 119] on td at bounding box center [234, 112] width 46 height 15
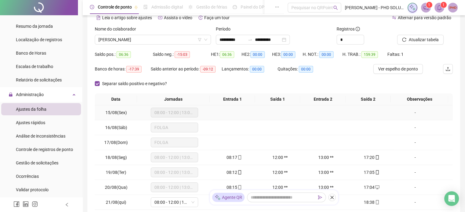
click at [282, 113] on td at bounding box center [280, 112] width 46 height 15
click at [418, 111] on div "-" at bounding box center [414, 112] width 36 height 7
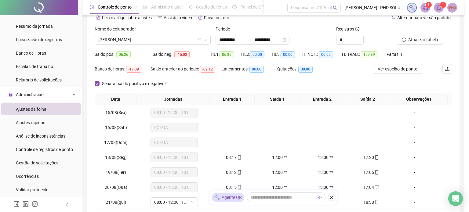
type textarea "**********"
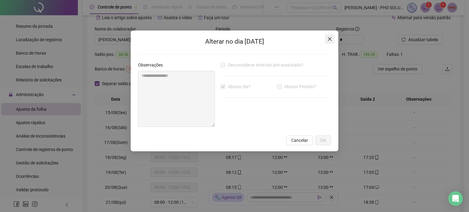
click at [329, 39] on icon "close" at bounding box center [330, 39] width 4 height 4
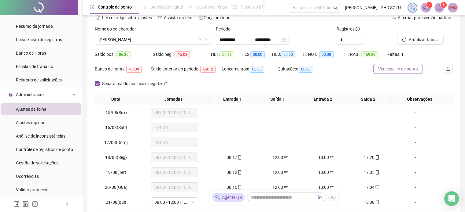
click at [389, 73] on button "Ver espelho de ponto" at bounding box center [397, 69] width 49 height 10
click at [121, 112] on span "15/08(Sex)" at bounding box center [115, 112] width 21 height 5
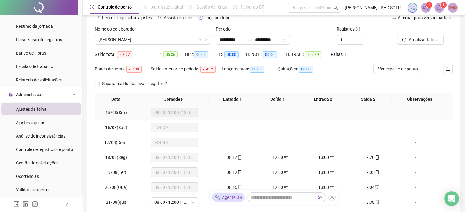
click at [107, 110] on td "15/08(Sex)" at bounding box center [116, 112] width 43 height 15
click at [414, 38] on span "Atualizar tabela" at bounding box center [423, 39] width 30 height 7
click at [258, 115] on td at bounding box center [280, 112] width 46 height 15
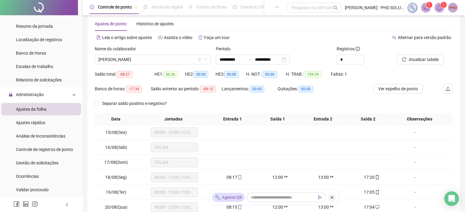
scroll to position [0, 0]
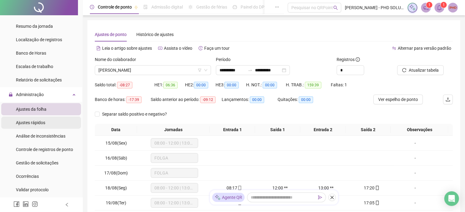
click at [38, 121] on span "Ajustes rápidos" at bounding box center [30, 122] width 29 height 5
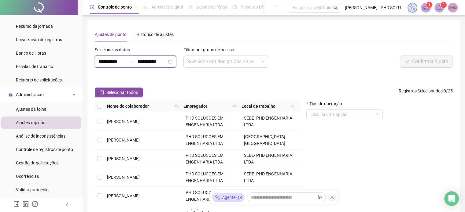
click at [116, 62] on input "**********" at bounding box center [112, 61] width 29 height 7
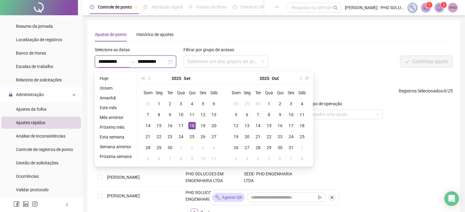
click at [116, 62] on input "**********" at bounding box center [112, 61] width 29 height 7
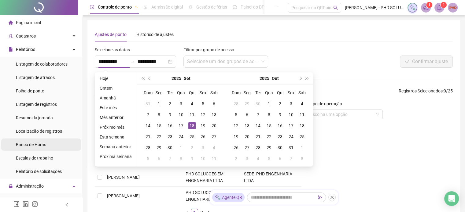
click at [39, 147] on span "Banco de Horas" at bounding box center [31, 144] width 30 height 5
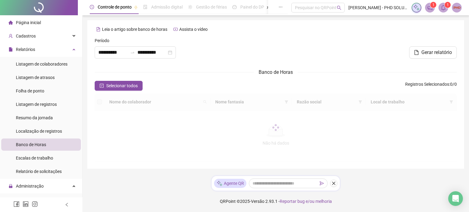
type input "**********"
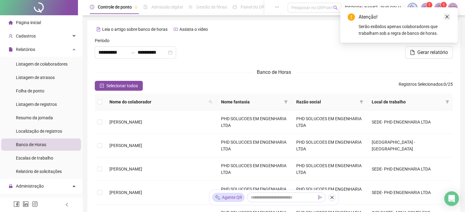
click at [445, 14] on link "Close" at bounding box center [446, 16] width 7 height 7
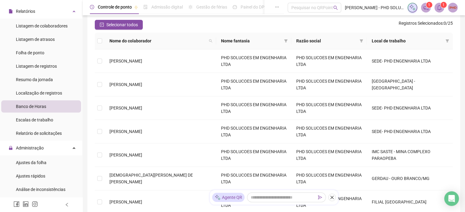
scroll to position [92, 0]
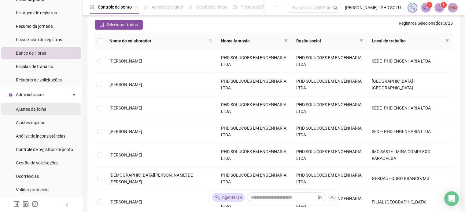
click at [42, 110] on span "Ajustes da folha" at bounding box center [31, 109] width 31 height 5
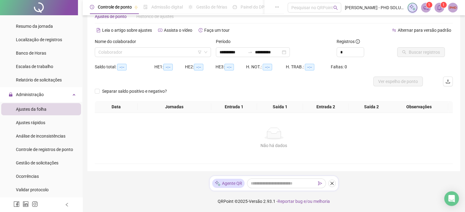
scroll to position [18, 0]
click at [149, 55] on input "search" at bounding box center [149, 52] width 103 height 9
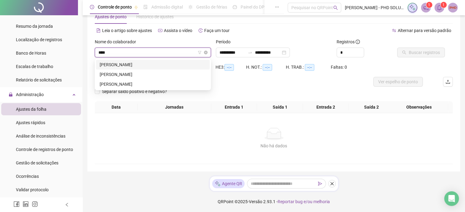
type input "*****"
click at [153, 66] on div "[PERSON_NAME]" at bounding box center [153, 64] width 106 height 7
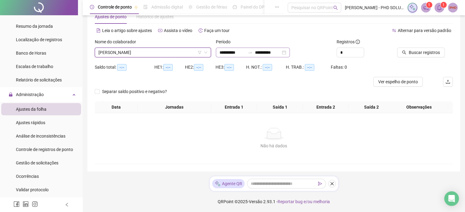
click at [252, 55] on div "**********" at bounding box center [253, 53] width 74 height 10
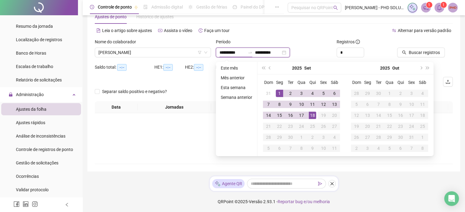
click at [253, 53] on div at bounding box center [250, 52] width 10 height 5
click at [269, 68] on span "prev-year" at bounding box center [269, 68] width 3 height 3
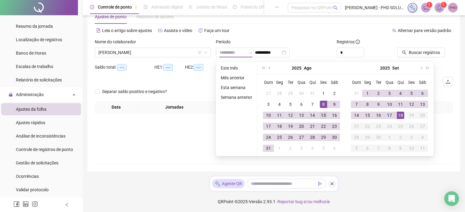
type input "**********"
click at [323, 114] on div "15" at bounding box center [322, 115] width 7 height 7
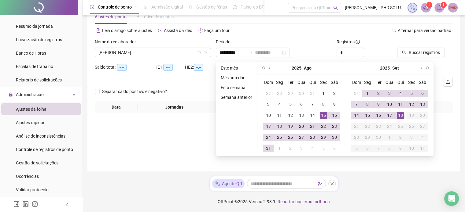
click at [400, 114] on div "18" at bounding box center [399, 115] width 7 height 7
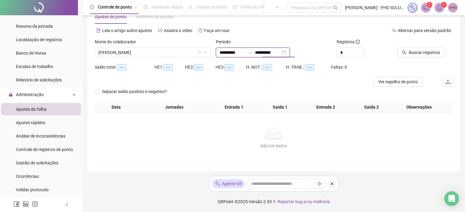
click at [277, 55] on input "**********" at bounding box center [268, 52] width 26 height 7
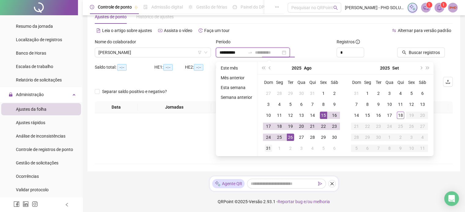
type input "**********"
click at [269, 148] on div "31" at bounding box center [268, 148] width 7 height 7
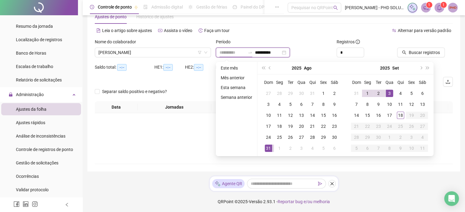
type input "**********"
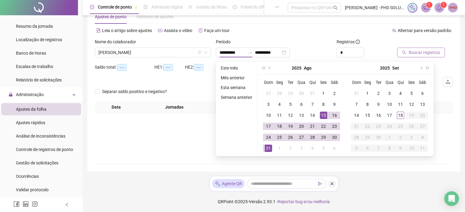
click at [412, 54] on span "Buscar registros" at bounding box center [423, 52] width 31 height 7
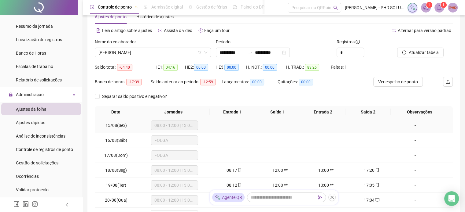
click at [148, 126] on td "08:00 - 12:00 | 13:00 - 17:00" at bounding box center [174, 125] width 74 height 15
click at [117, 130] on td "15/08(Sex)" at bounding box center [116, 125] width 43 height 15
click at [191, 84] on div "Saldo anterior ao período: -12:59" at bounding box center [186, 81] width 71 height 7
click at [388, 90] on div "Ver espelho de ponto" at bounding box center [403, 84] width 60 height 15
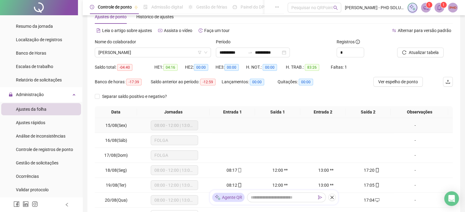
click at [418, 124] on div "-" at bounding box center [414, 125] width 36 height 7
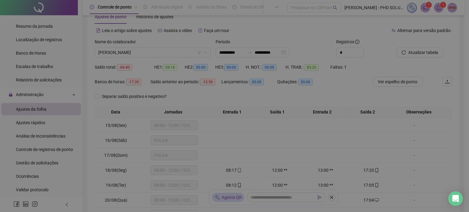
click at [418, 124] on div "Alterar no dia [DATE] Observações Desconsiderar intervalo pré-assinalado? Abona…" at bounding box center [234, 106] width 469 height 212
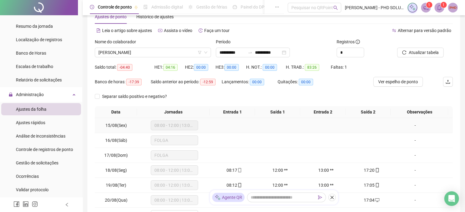
click at [416, 124] on div "-" at bounding box center [414, 125] width 36 height 7
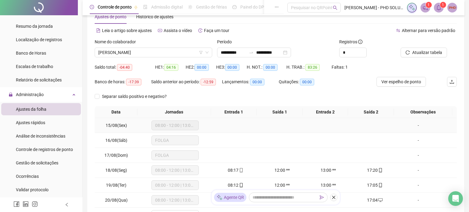
type textarea "**********"
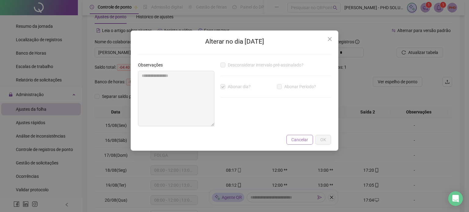
click at [302, 139] on span "Cancelar" at bounding box center [299, 140] width 17 height 7
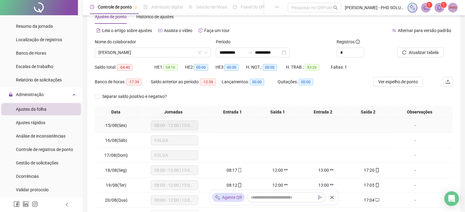
click at [156, 125] on span "08:00 - 12:00 | 13:00 - 17:00" at bounding box center [174, 125] width 40 height 9
click at [118, 125] on span "15/08(Sex)" at bounding box center [115, 125] width 21 height 5
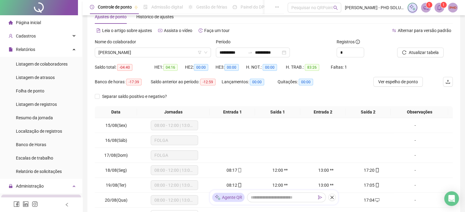
click at [31, 23] on span "Página inicial" at bounding box center [28, 22] width 25 height 5
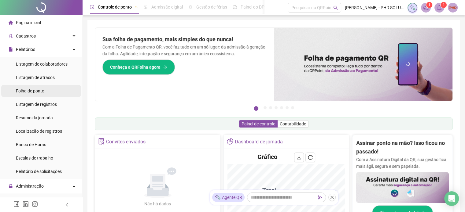
click at [27, 91] on span "Folha de ponto" at bounding box center [30, 91] width 28 height 5
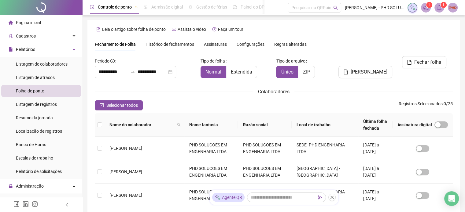
scroll to position [19, 0]
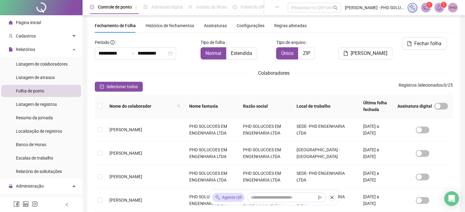
click at [150, 25] on span "Histórico de fechamentos" at bounding box center [169, 25] width 49 height 5
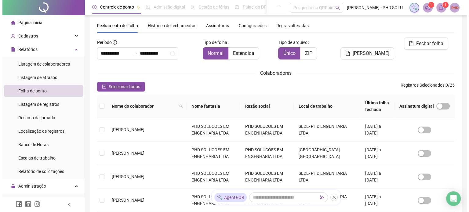
scroll to position [0, 0]
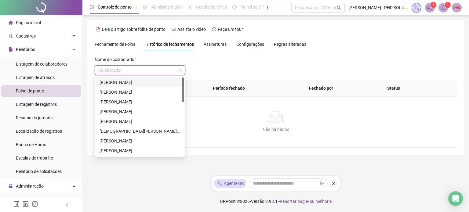
click at [121, 69] on input "search" at bounding box center [137, 70] width 78 height 9
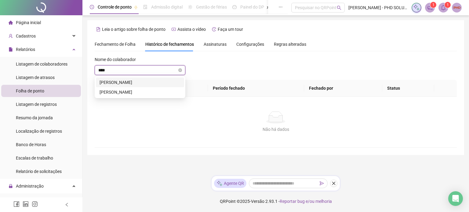
type input "*****"
click at [124, 83] on div "[PERSON_NAME]" at bounding box center [140, 82] width 81 height 7
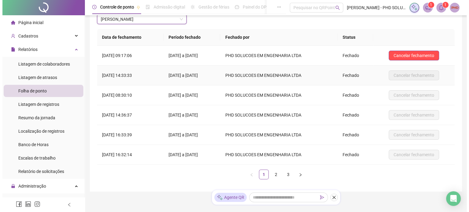
scroll to position [40, 0]
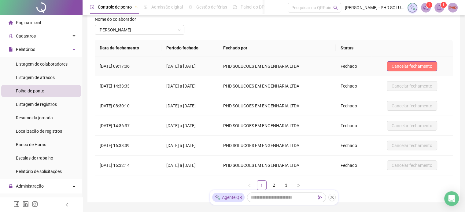
click at [407, 66] on span "Cancelar fechamento" at bounding box center [411, 66] width 41 height 7
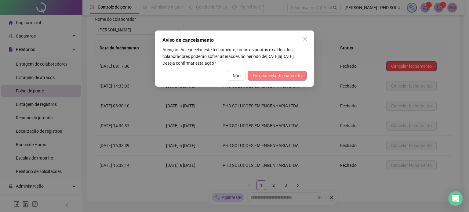
click at [265, 74] on span "Sim, cancelar fechamento" at bounding box center [277, 75] width 49 height 7
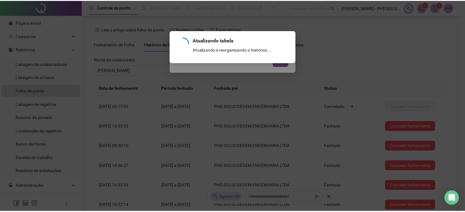
scroll to position [71, 0]
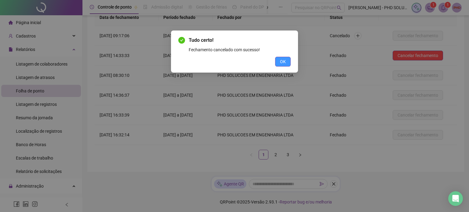
click at [282, 60] on span "OK" at bounding box center [283, 61] width 6 height 7
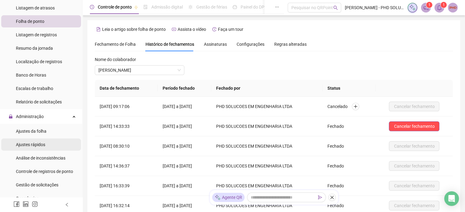
scroll to position [92, 0]
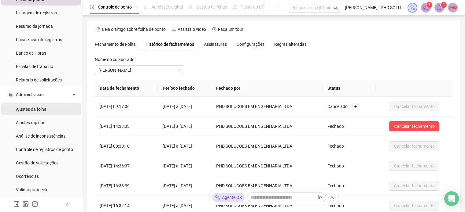
click at [38, 111] on span "Ajustes da folha" at bounding box center [31, 109] width 31 height 5
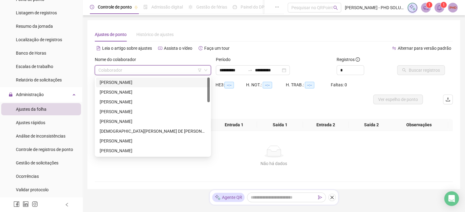
click at [146, 69] on input "search" at bounding box center [149, 70] width 103 height 9
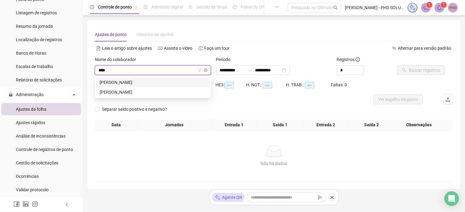
type input "*****"
click at [144, 83] on div "[PERSON_NAME]" at bounding box center [153, 82] width 106 height 7
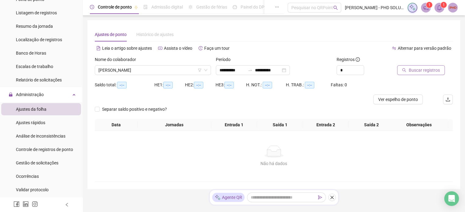
click at [414, 71] on span "Buscar registros" at bounding box center [423, 70] width 31 height 7
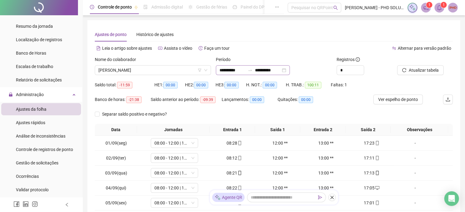
click at [217, 70] on div "**********" at bounding box center [253, 70] width 74 height 10
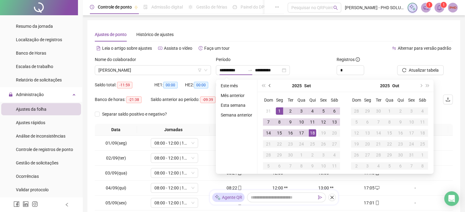
click at [268, 85] on span "prev-year" at bounding box center [269, 85] width 3 height 3
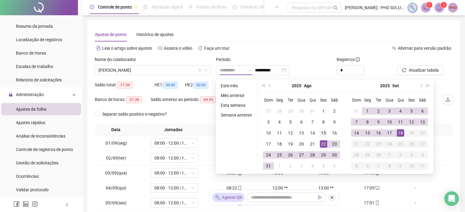
type input "**********"
click at [321, 135] on div "15" at bounding box center [322, 133] width 7 height 7
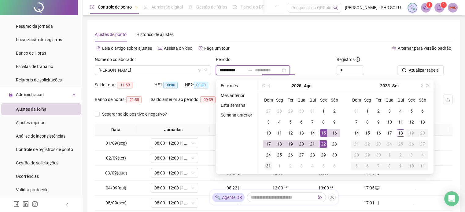
type input "**********"
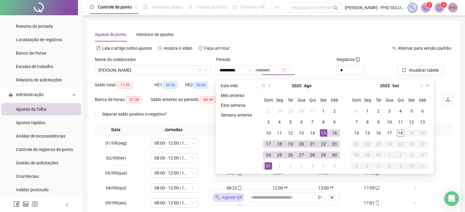
click at [271, 164] on div "31" at bounding box center [268, 165] width 7 height 7
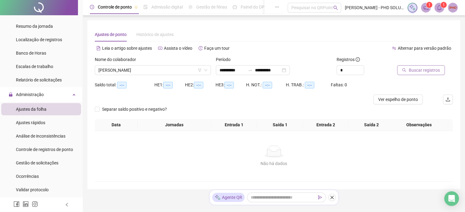
click at [419, 72] on span "Buscar registros" at bounding box center [423, 70] width 31 height 7
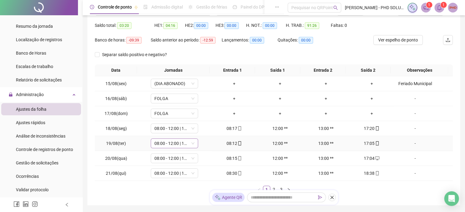
scroll to position [61, 0]
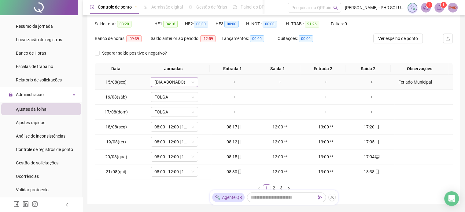
click at [192, 83] on icon "down" at bounding box center [192, 82] width 3 height 2
click at [191, 83] on icon "down" at bounding box center [193, 82] width 4 height 4
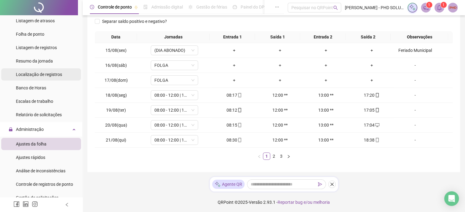
scroll to position [0, 0]
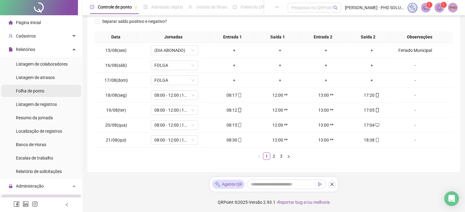
click at [40, 89] on span "Folha de ponto" at bounding box center [30, 91] width 28 height 5
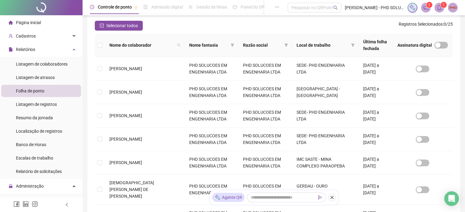
scroll to position [19, 0]
click at [133, 170] on td "[PERSON_NAME]" at bounding box center [144, 163] width 80 height 24
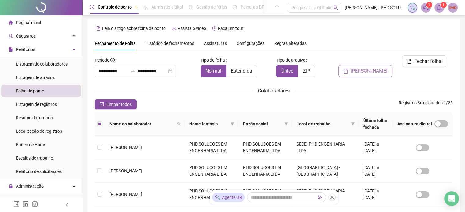
scroll to position [0, 0]
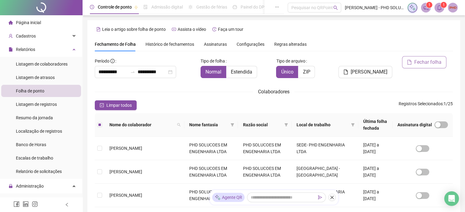
click at [419, 60] on span "Fechar folha" at bounding box center [427, 62] width 27 height 7
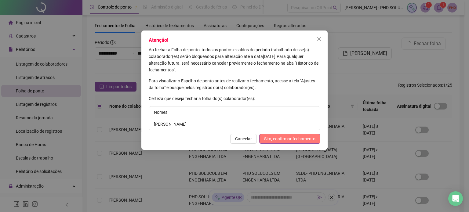
click at [295, 139] on span "Sim, confirmar fechamento" at bounding box center [289, 139] width 51 height 7
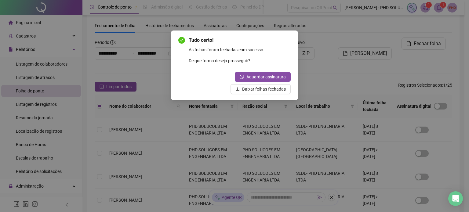
click at [301, 66] on div "Tudo certo! As folhas foram fechadas com sucesso. De que forma deseja prossegui…" at bounding box center [234, 106] width 469 height 212
click at [213, 79] on div "Aguardar assinatura Baixar folhas fechadas" at bounding box center [234, 83] width 112 height 22
click at [243, 89] on button "Baixar folhas fechadas" at bounding box center [261, 89] width 60 height 10
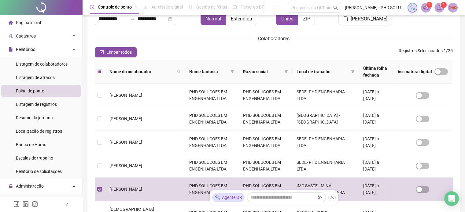
scroll to position [141, 0]
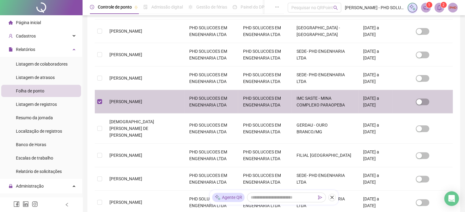
click at [416, 100] on td at bounding box center [422, 102] width 60 height 24
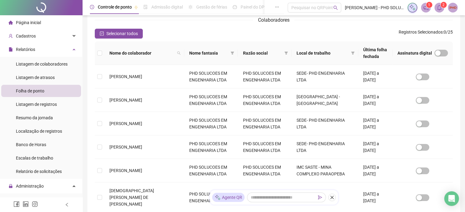
scroll to position [110, 0]
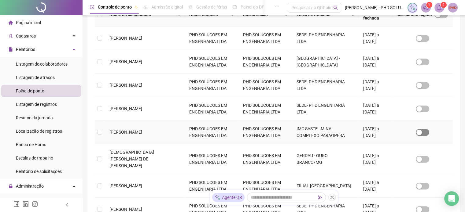
click at [423, 132] on span "button" at bounding box center [421, 132] width 13 height 7
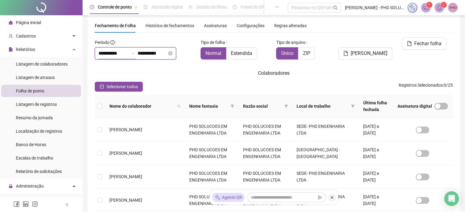
click at [119, 53] on input "**********" at bounding box center [112, 53] width 29 height 7
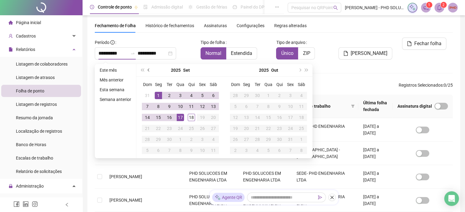
click at [146, 71] on button "prev-year" at bounding box center [148, 70] width 7 height 12
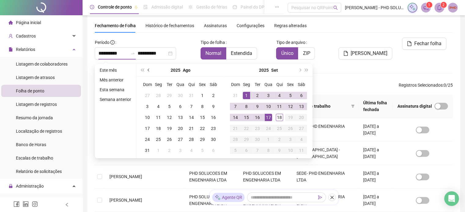
click at [148, 70] on span "prev-year" at bounding box center [149, 70] width 3 height 3
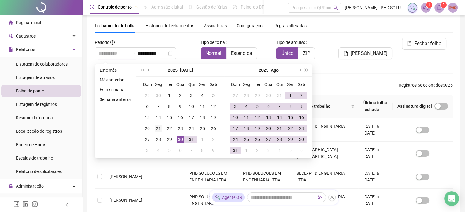
type input "**********"
click at [159, 127] on div "21" at bounding box center [158, 128] width 7 height 7
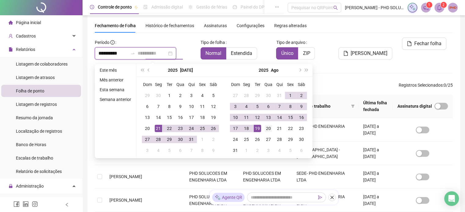
type input "**********"
click at [268, 128] on div "20" at bounding box center [268, 128] width 7 height 7
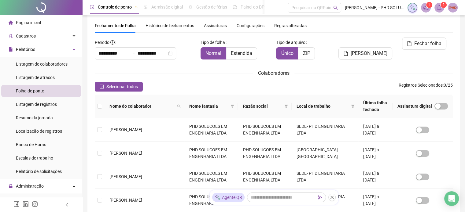
click at [185, 80] on div "**********" at bounding box center [274, 209] width 358 height 342
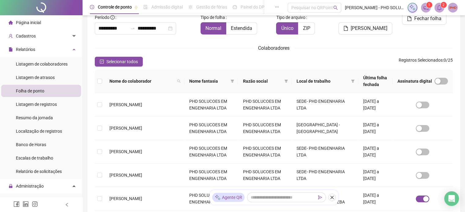
scroll to position [80, 0]
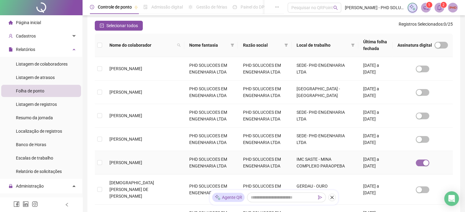
click at [424, 163] on div "button" at bounding box center [425, 162] width 5 height 5
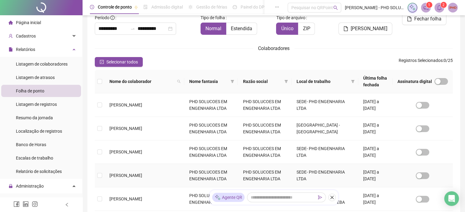
scroll to position [19, 0]
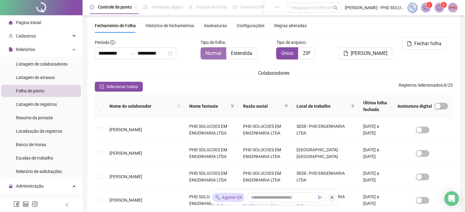
click at [214, 54] on span "Normal" at bounding box center [213, 53] width 16 height 6
click at [126, 104] on span "Nome do colaborador" at bounding box center [141, 106] width 65 height 7
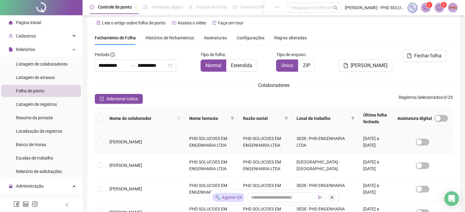
scroll to position [0, 0]
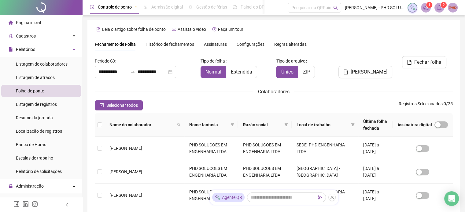
click at [35, 90] on span "Folha de ponto" at bounding box center [30, 91] width 28 height 5
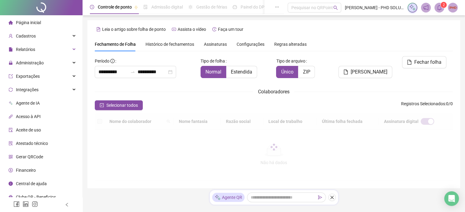
scroll to position [19, 0]
